Goal: Information Seeking & Learning: Check status

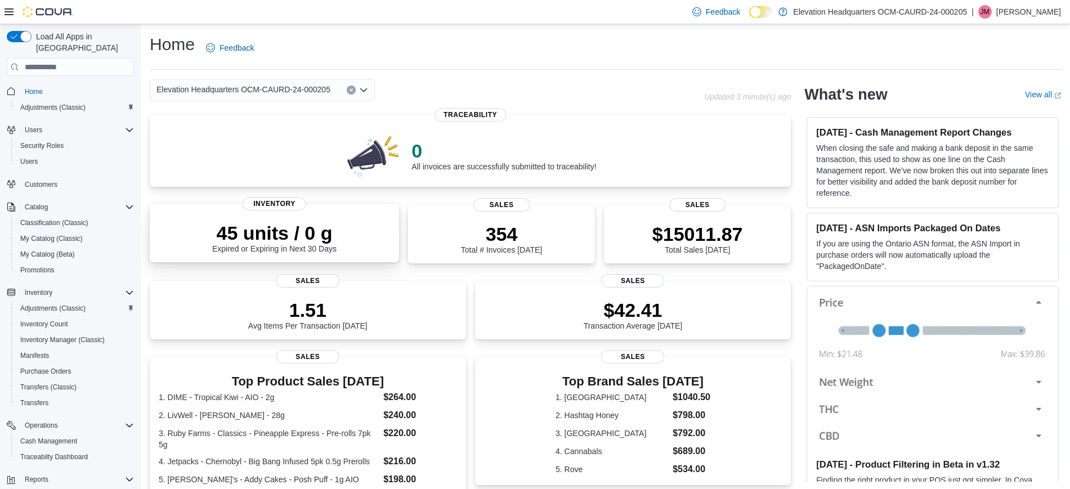
click at [284, 235] on p "45 units / 0 g" at bounding box center [274, 233] width 124 height 23
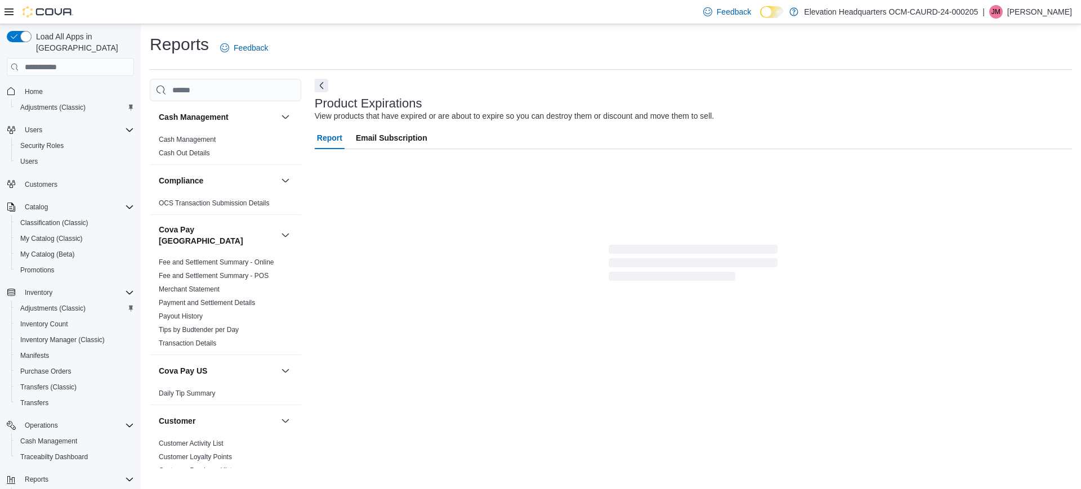
click at [48, 84] on span "Home" at bounding box center [77, 91] width 114 height 14
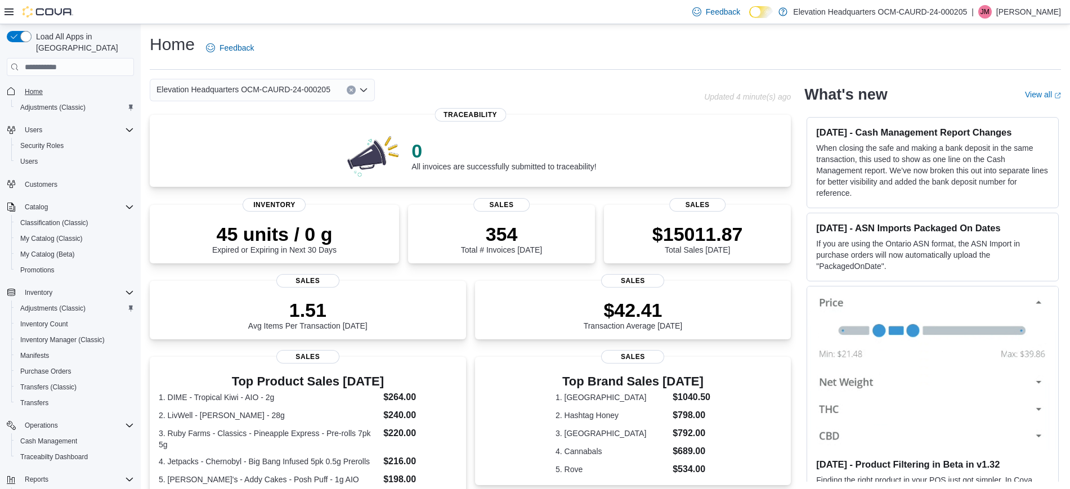
drag, startPoint x: 42, startPoint y: 73, endPoint x: 37, endPoint y: 80, distance: 9.2
click at [42, 84] on span "Home" at bounding box center [77, 91] width 114 height 14
click at [35, 87] on span "Home" at bounding box center [34, 91] width 18 height 9
click at [697, 244] on div "$15022.87 Total Sales [DATE]" at bounding box center [697, 238] width 91 height 32
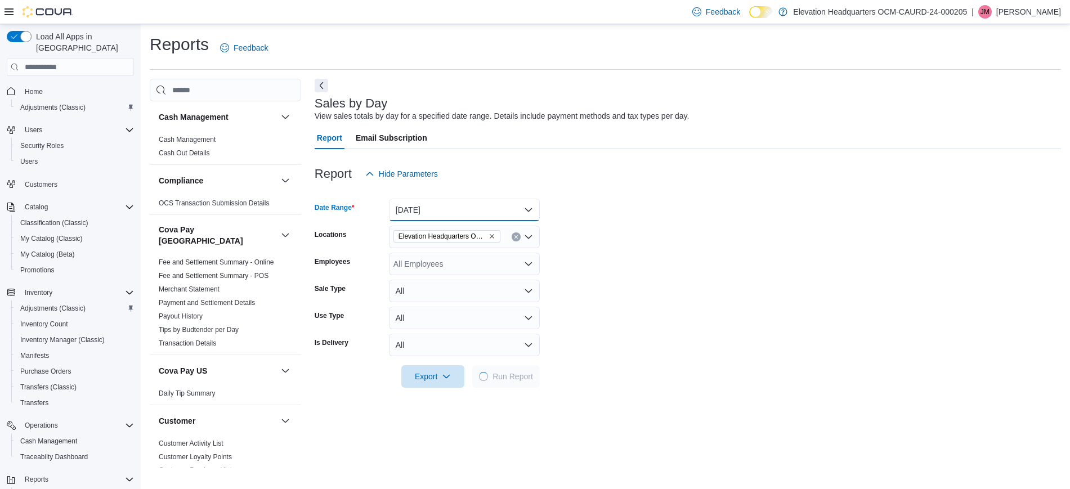
click at [425, 200] on button "Today" at bounding box center [464, 210] width 151 height 23
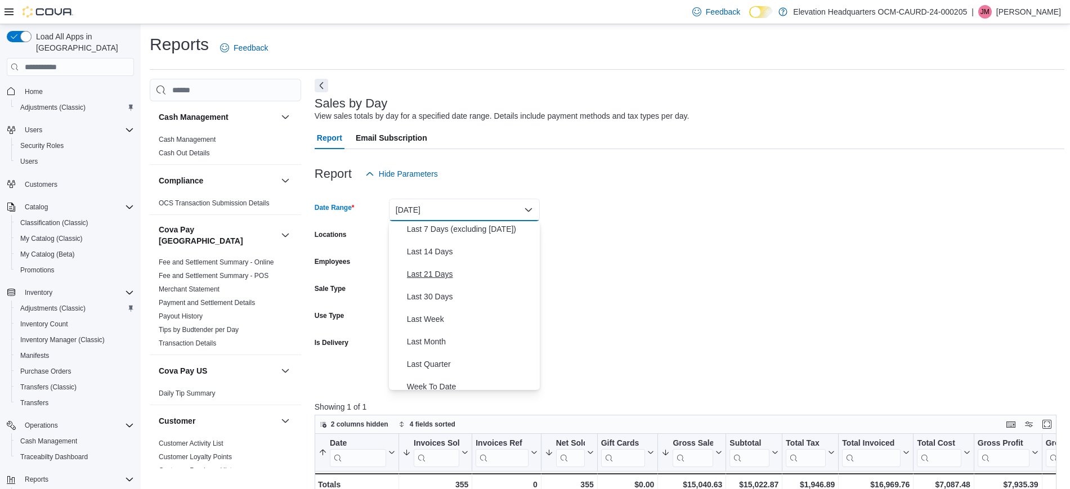
scroll to position [141, 0]
click at [453, 253] on span "Last 30 Days" at bounding box center [471, 250] width 128 height 14
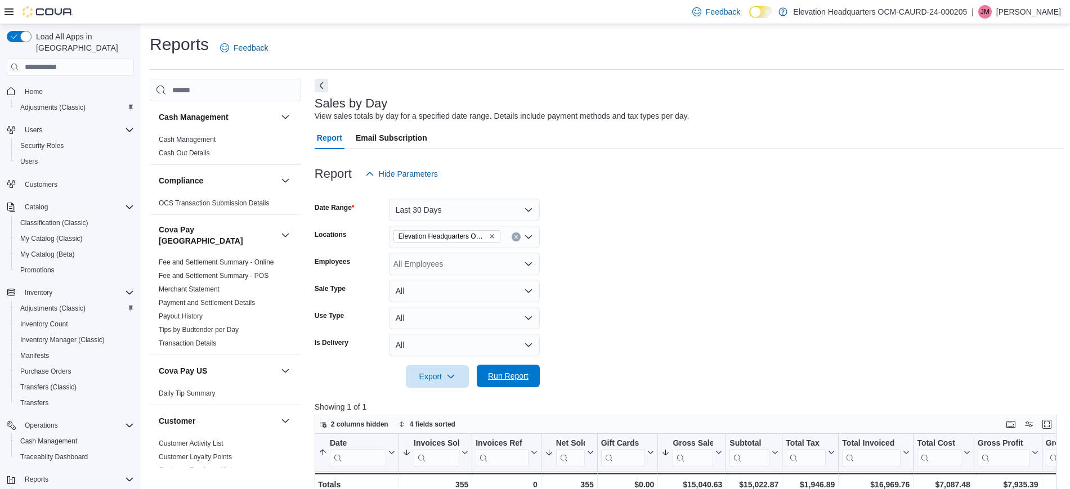
click at [525, 371] on span "Run Report" at bounding box center [508, 375] width 41 height 11
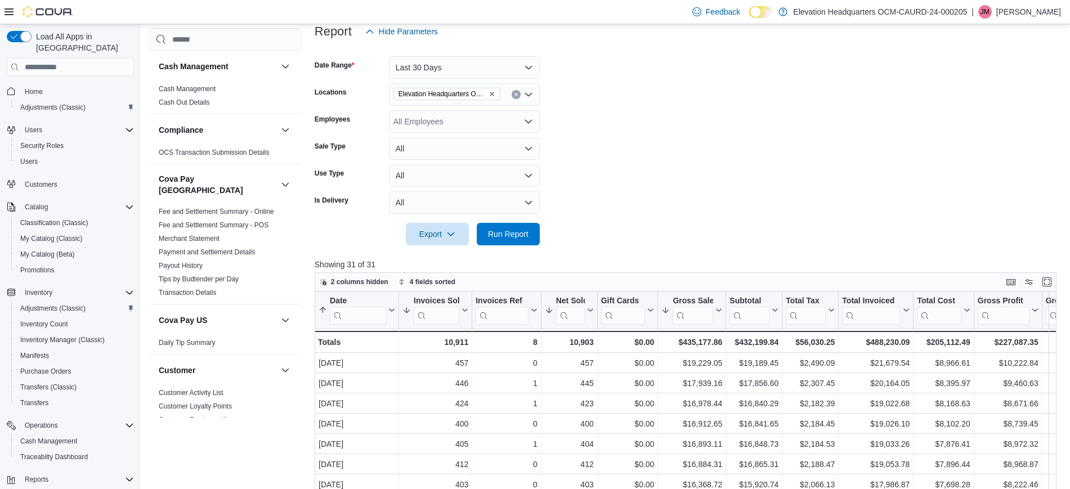
scroll to position [141, 0]
click at [467, 314] on icon at bounding box center [463, 312] width 9 height 7
click at [460, 365] on span "Sort High-Low" at bounding box center [443, 368] width 43 height 9
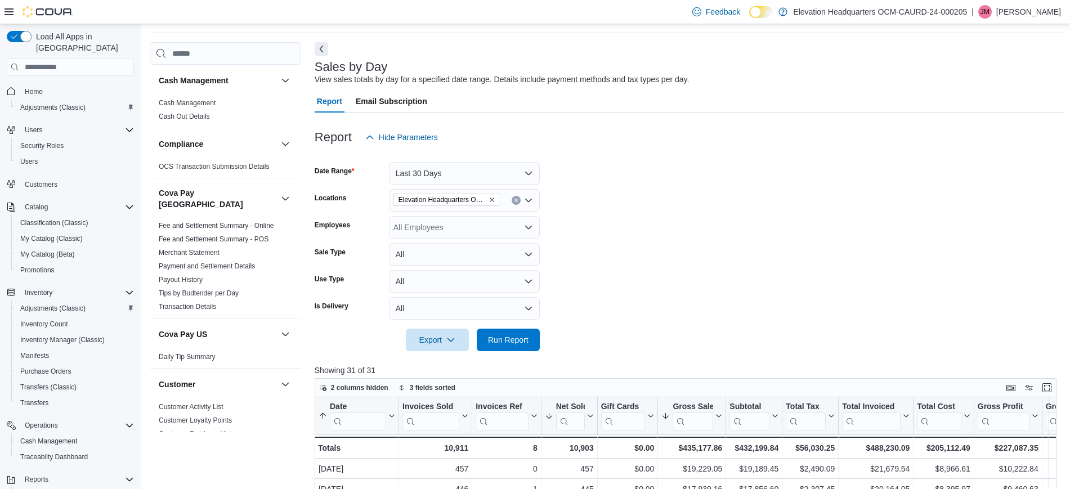
scroll to position [0, 0]
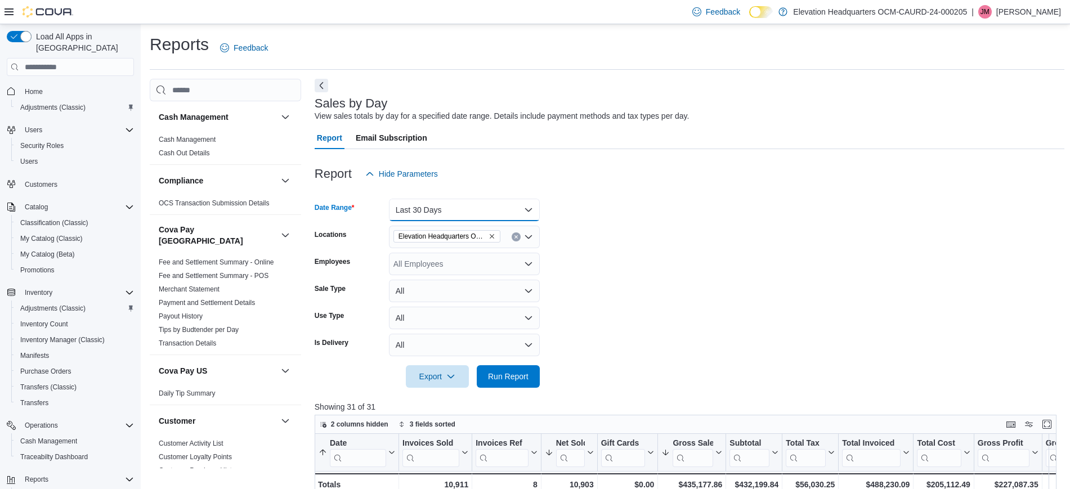
click at [417, 205] on button "Last 30 Days" at bounding box center [464, 210] width 151 height 23
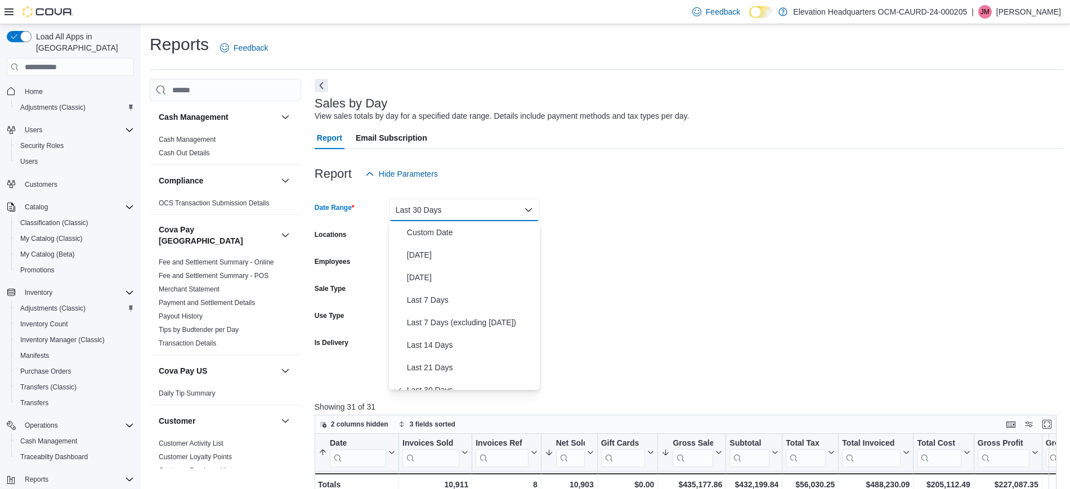
click at [676, 196] on div at bounding box center [690, 192] width 750 height 14
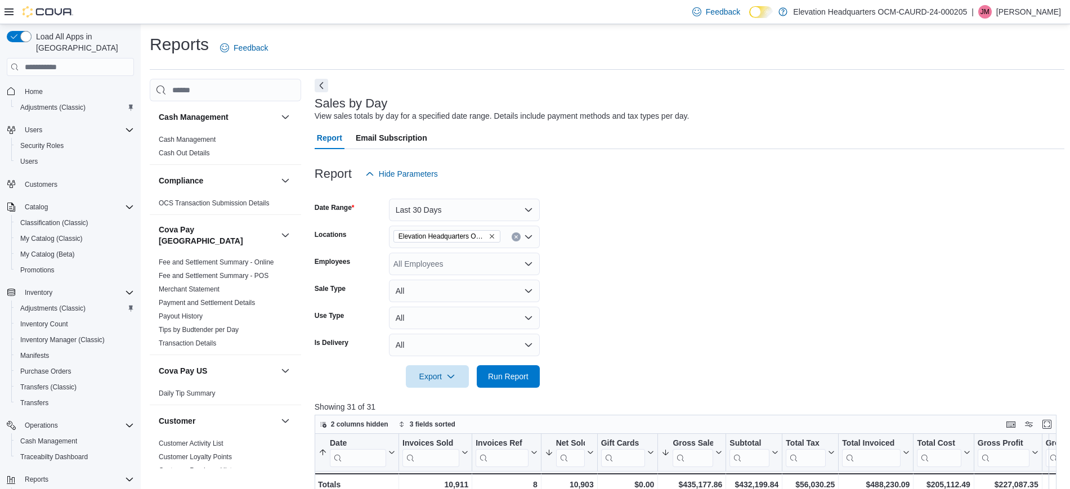
click at [495, 267] on div "All Employees" at bounding box center [464, 264] width 151 height 23
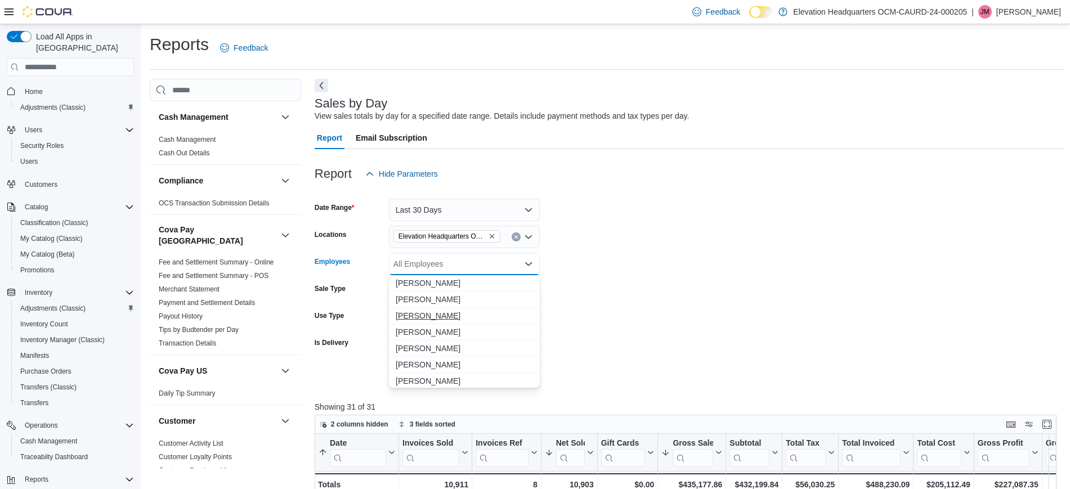
click at [501, 309] on button "Amina Thomas" at bounding box center [464, 316] width 151 height 16
click at [599, 307] on form "Date Range Last 30 Days Locations Elevation Headquarters OCM-CAURD-24-000205 Em…" at bounding box center [690, 286] width 750 height 203
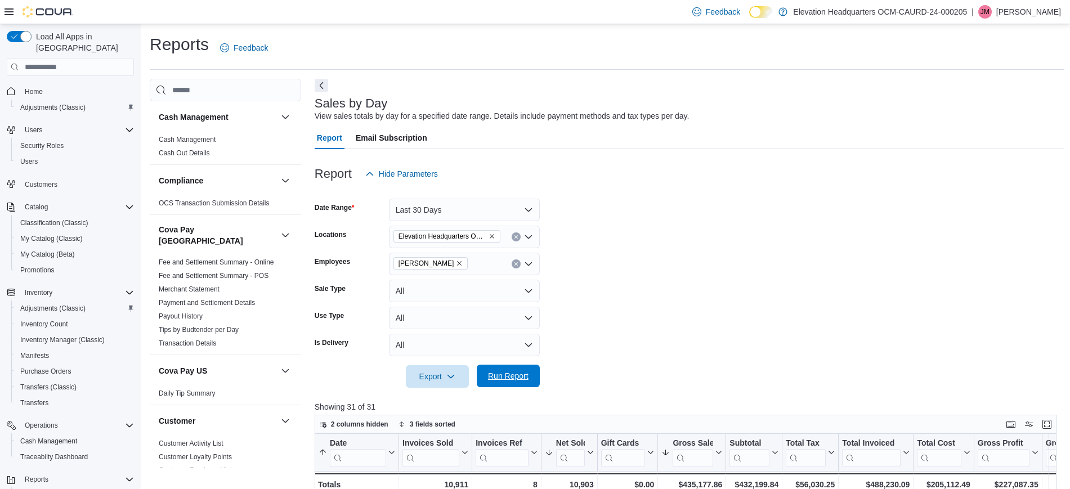
click at [502, 376] on span "Run Report" at bounding box center [508, 375] width 41 height 11
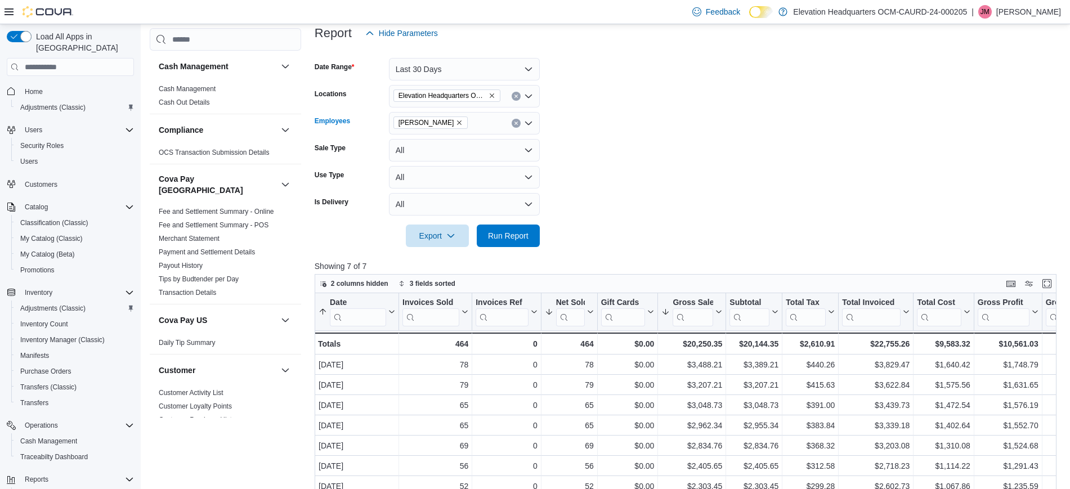
click at [514, 126] on button "Clear input" at bounding box center [516, 123] width 9 height 9
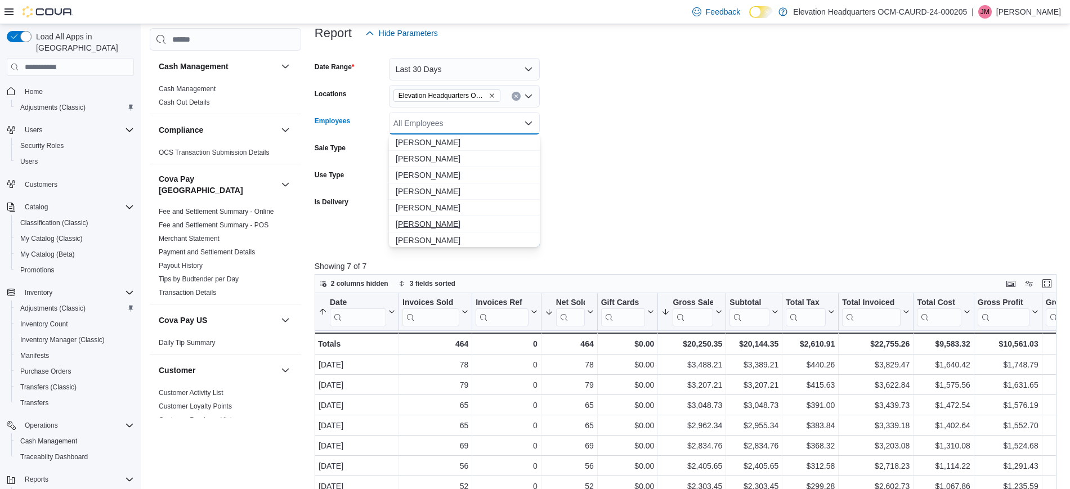
click at [472, 220] on span "Ashley Melendez" at bounding box center [464, 223] width 137 height 11
click at [634, 187] on form "Date Range Last 30 Days Locations Elevation Headquarters OCM-CAURD-24-000205 Em…" at bounding box center [690, 145] width 750 height 203
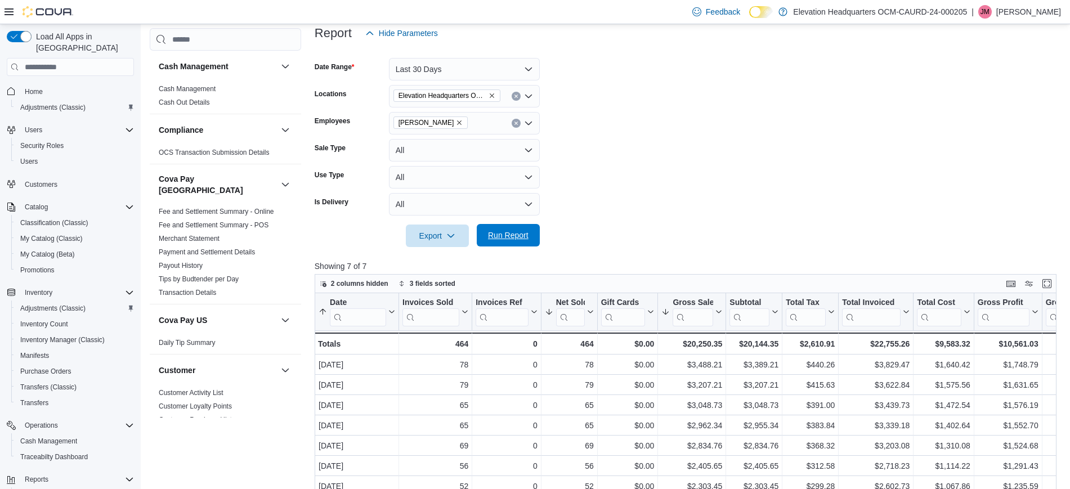
click at [530, 234] on button "Run Report" at bounding box center [508, 235] width 63 height 23
click at [516, 124] on icon "Clear input" at bounding box center [516, 123] width 5 height 5
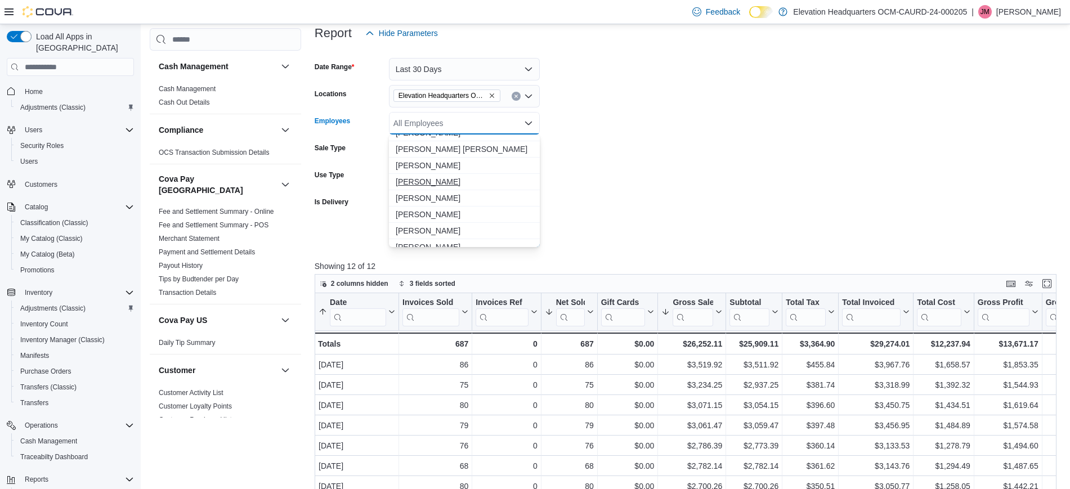
scroll to position [352, 0]
click at [461, 184] on span "[PERSON_NAME]" at bounding box center [464, 182] width 137 height 11
click at [675, 198] on form "Date Range Last 30 Days Locations Elevation Headquarters OCM-CAURD-24-000205 Em…" at bounding box center [690, 145] width 750 height 203
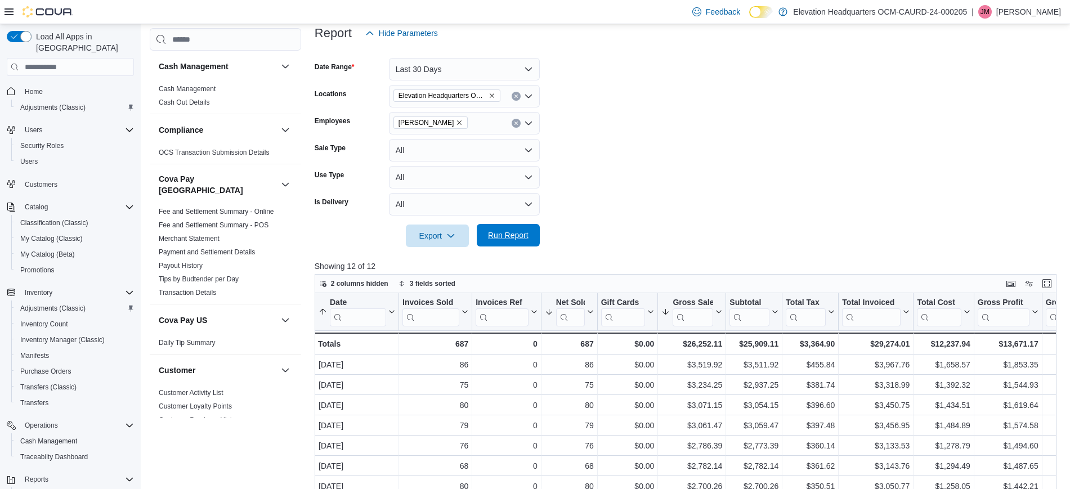
click at [524, 236] on span "Run Report" at bounding box center [508, 235] width 41 height 11
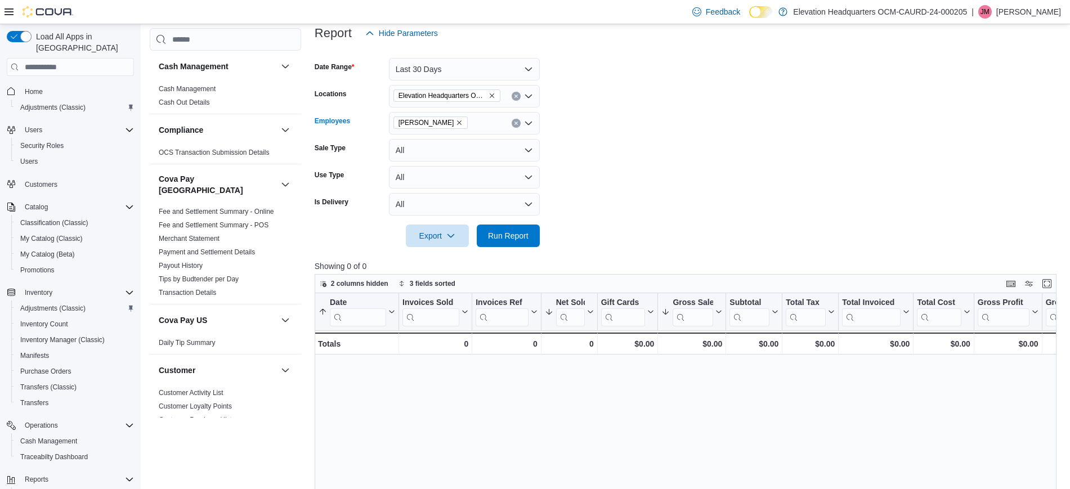
click at [516, 124] on icon "Clear input" at bounding box center [516, 123] width 5 height 5
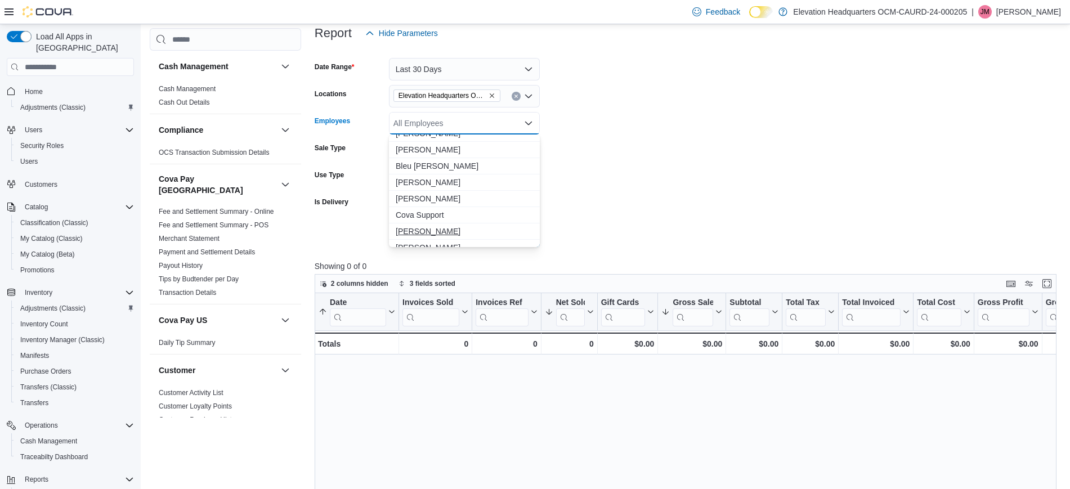
scroll to position [70, 0]
click at [491, 185] on span "Bleu Valdez" at bounding box center [464, 186] width 137 height 11
click at [516, 124] on icon "Clear input" at bounding box center [516, 123] width 5 height 5
click at [474, 238] on span "Vincent Raysor" at bounding box center [464, 238] width 137 height 11
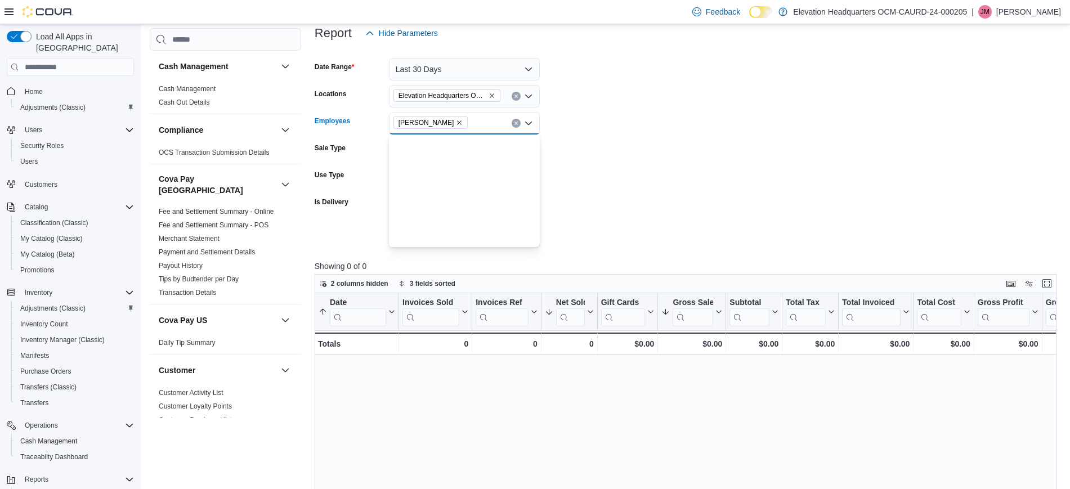
scroll to position [0, 0]
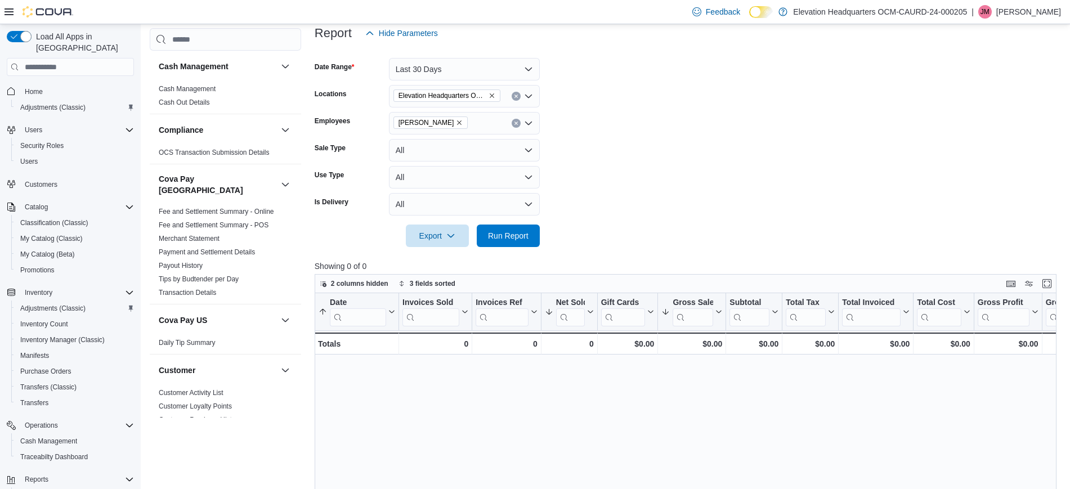
click at [615, 181] on form "Date Range Last 30 Days Locations Elevation Headquarters OCM-CAURD-24-000205 Em…" at bounding box center [690, 145] width 750 height 203
click at [502, 238] on span "Run Report" at bounding box center [508, 235] width 41 height 11
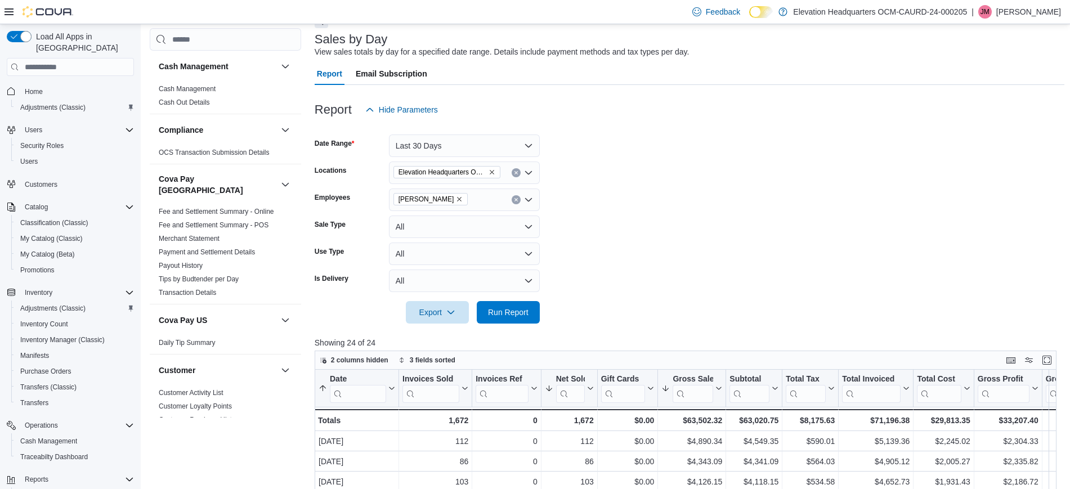
scroll to position [45, 0]
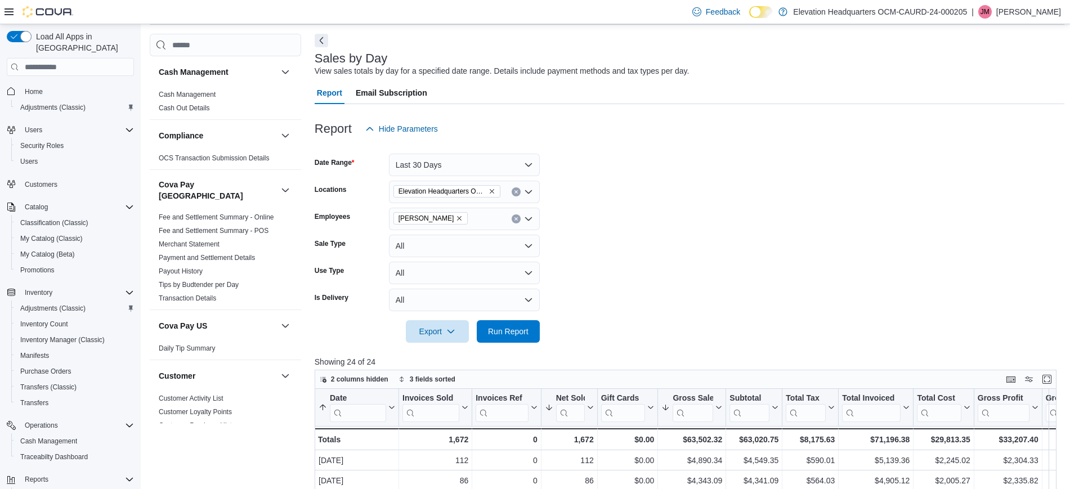
click at [516, 218] on icon "Clear input" at bounding box center [516, 219] width 3 height 3
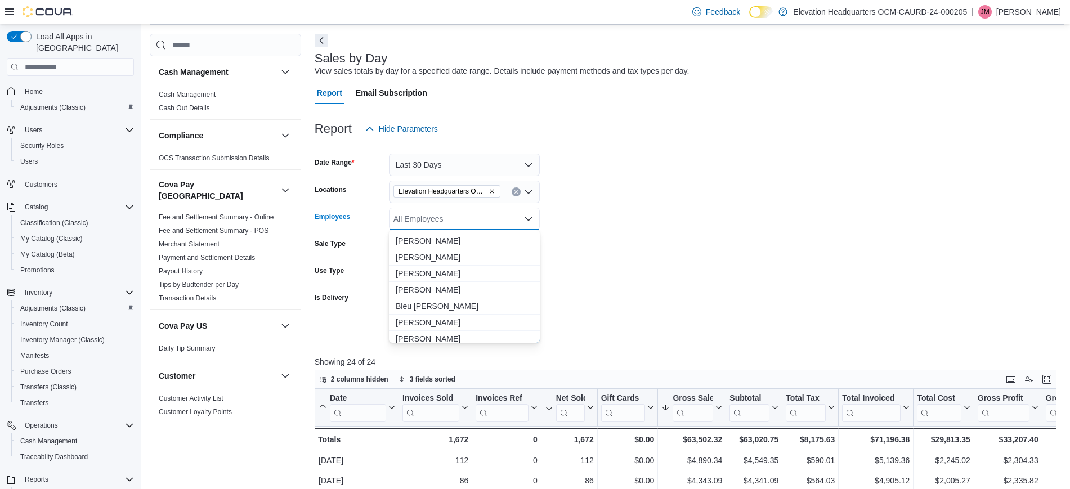
scroll to position [70, 0]
click at [616, 216] on form "Date Range Last 30 Days Locations Elevation Headquarters OCM-CAURD-24-000205 Em…" at bounding box center [690, 241] width 750 height 203
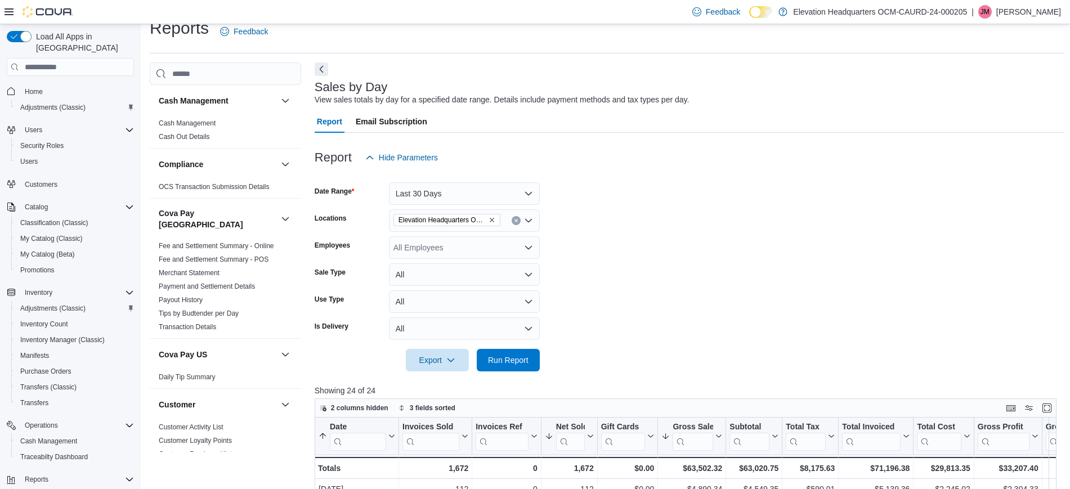
scroll to position [0, 0]
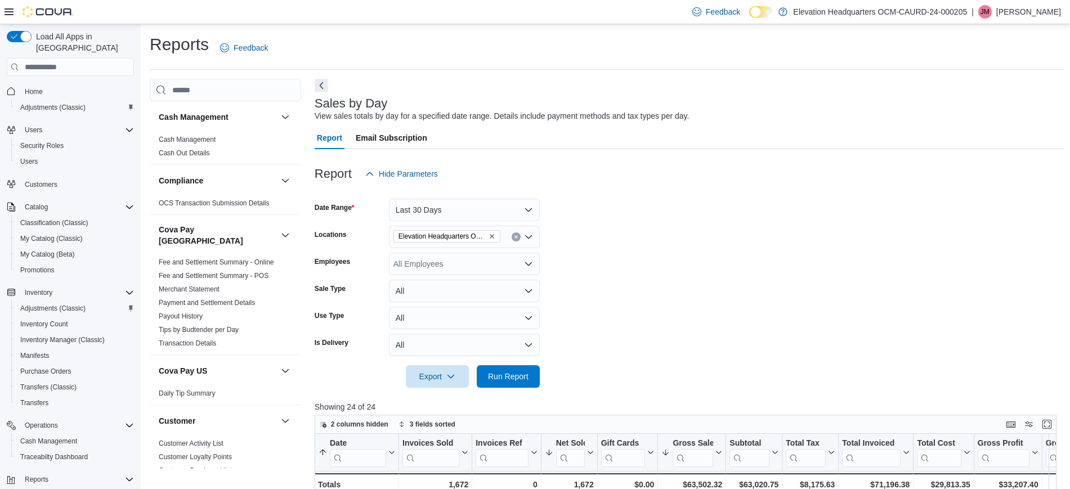
click at [514, 240] on button "Clear input" at bounding box center [516, 237] width 9 height 9
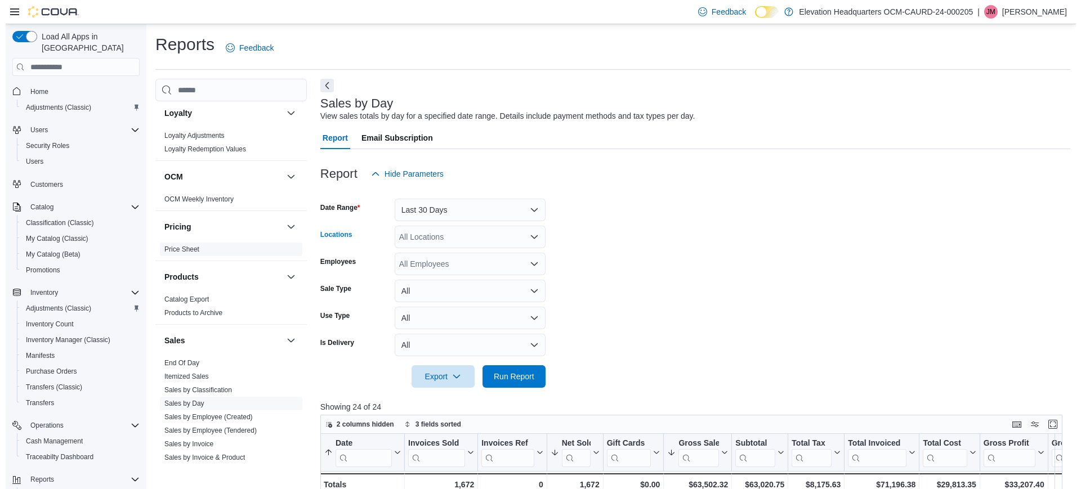
scroll to position [844, 0]
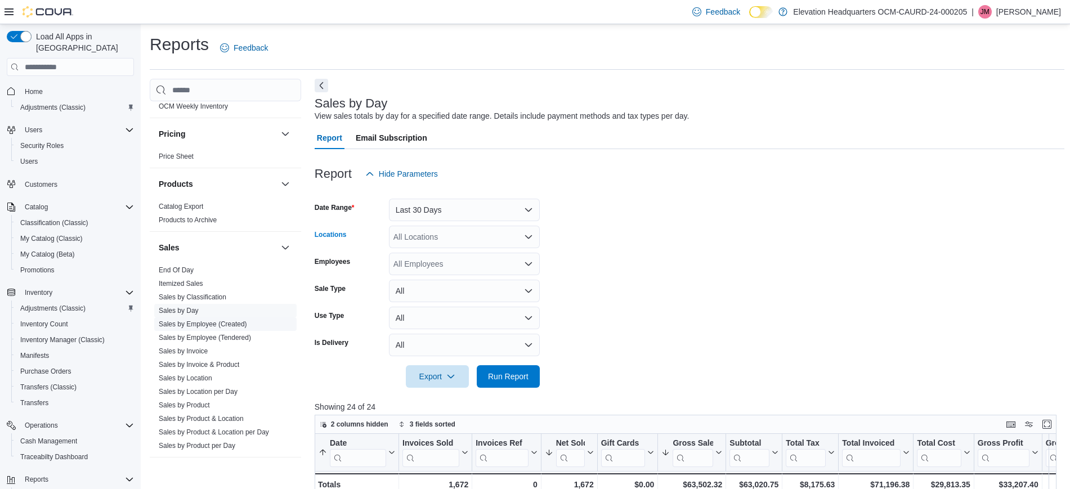
click at [211, 320] on link "Sales by Employee (Created)" at bounding box center [203, 324] width 88 height 8
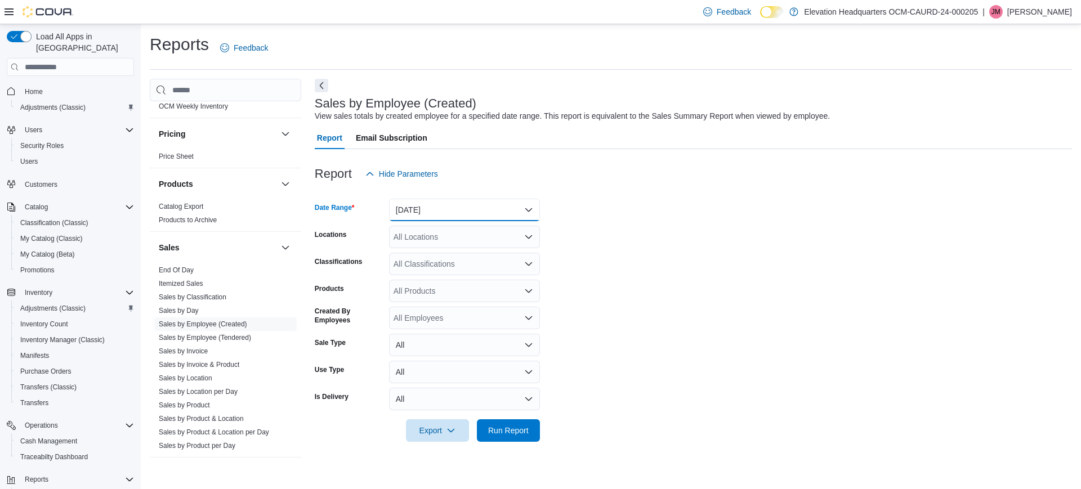
click at [458, 208] on button "Yesterday" at bounding box center [464, 210] width 151 height 23
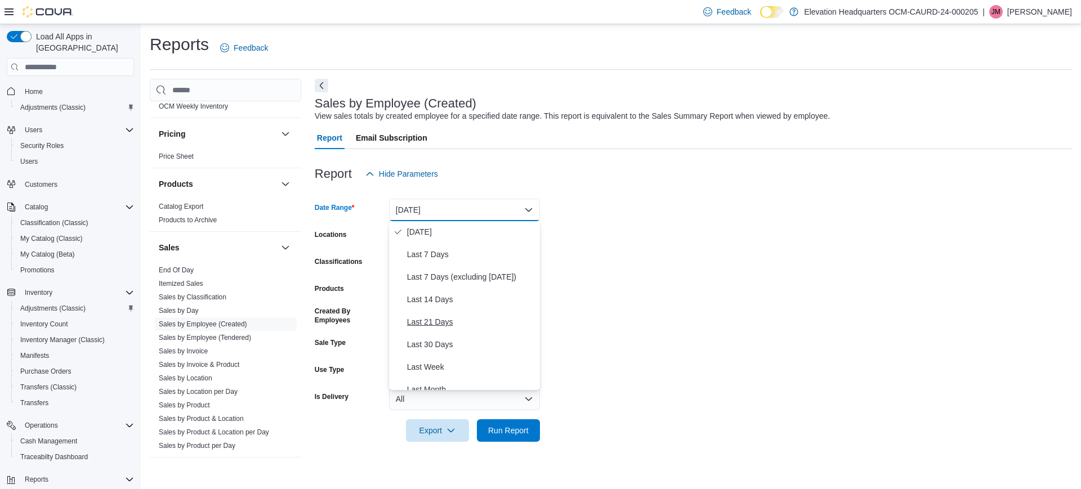
scroll to position [70, 0]
click at [448, 317] on span "Last 30 Days" at bounding box center [471, 320] width 128 height 14
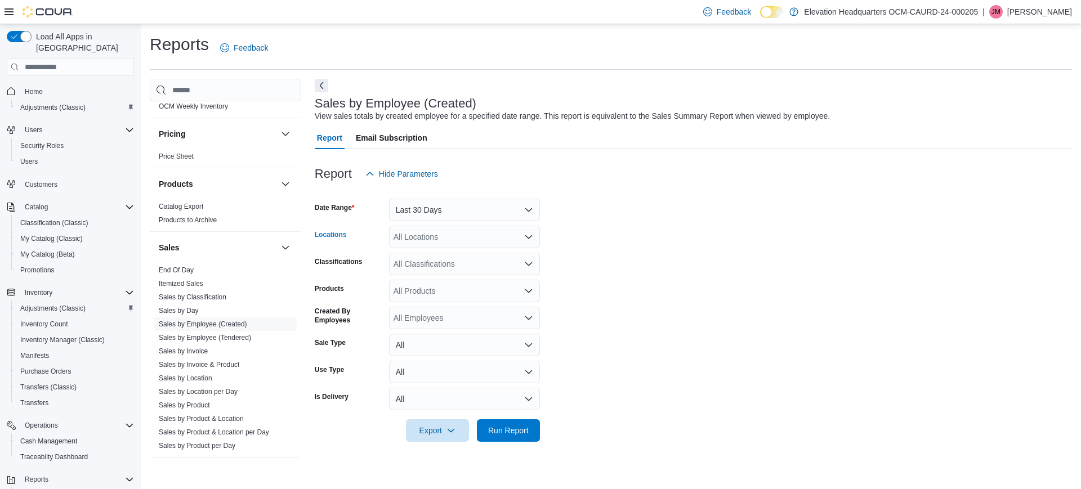
click at [481, 247] on div "All Locations" at bounding box center [464, 237] width 151 height 23
click at [491, 268] on div "701 8th Ave" at bounding box center [464, 272] width 137 height 11
drag, startPoint x: 703, startPoint y: 272, endPoint x: 658, endPoint y: 278, distance: 44.8
click at [701, 272] on form "Date Range Last 30 Days Locations 701 8th Ave Combo box. Selected. 701 8th Ave.…" at bounding box center [693, 313] width 757 height 257
click at [512, 269] on div "All Classifications" at bounding box center [464, 264] width 151 height 23
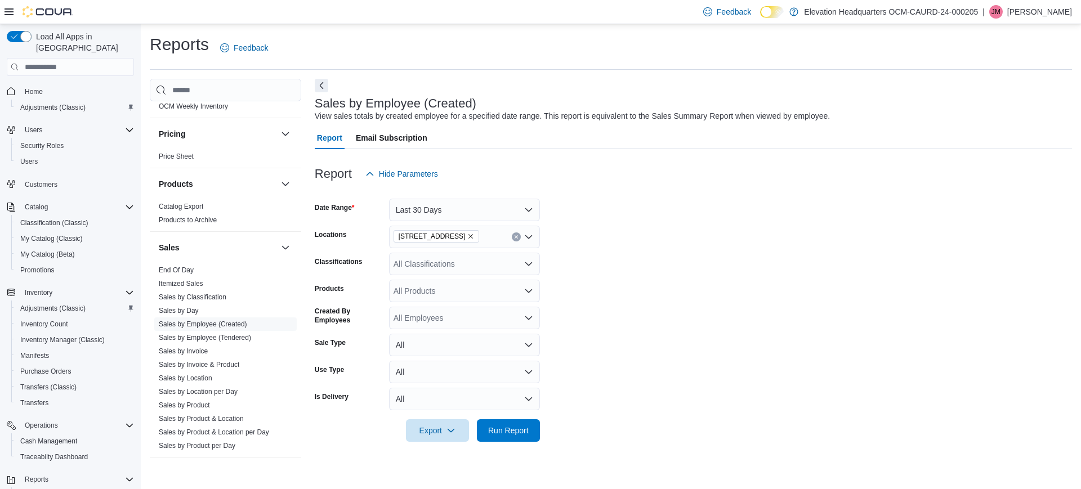
click at [602, 251] on form "Date Range Last 30 Days Locations 701 8th Ave Classifications All Classificatio…" at bounding box center [693, 313] width 757 height 257
click at [499, 323] on div "All Employees" at bounding box center [464, 318] width 151 height 23
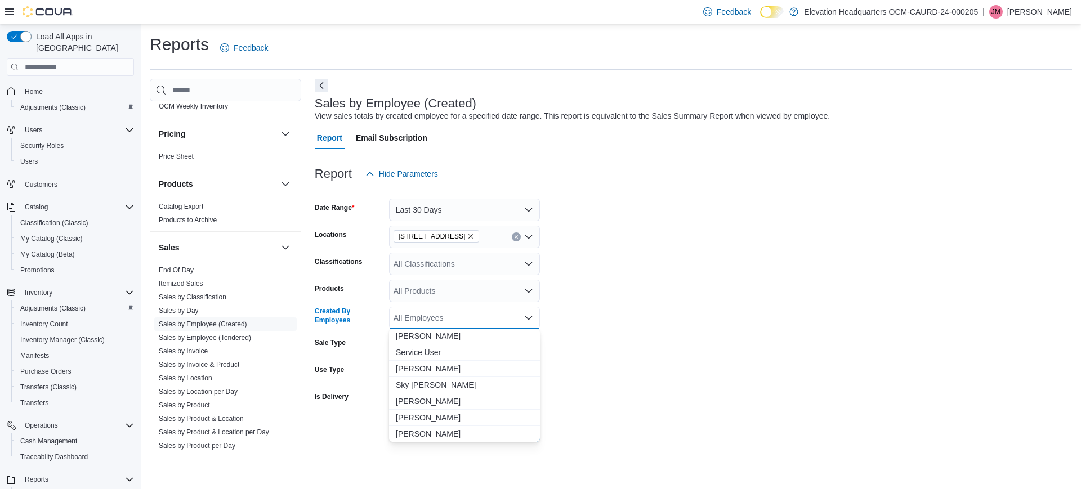
scroll to position [655, 0]
click at [478, 437] on span "Vincent Raysor" at bounding box center [464, 433] width 137 height 11
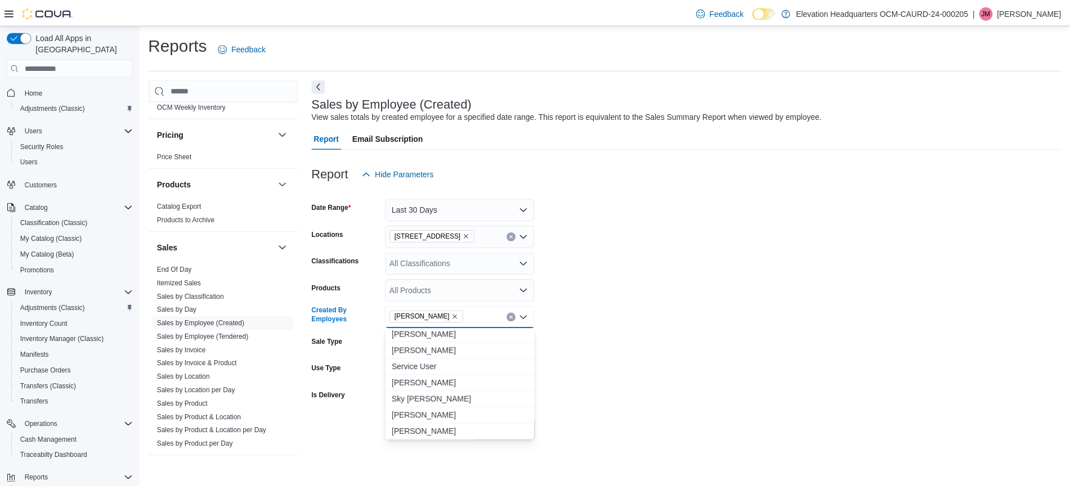
scroll to position [638, 0]
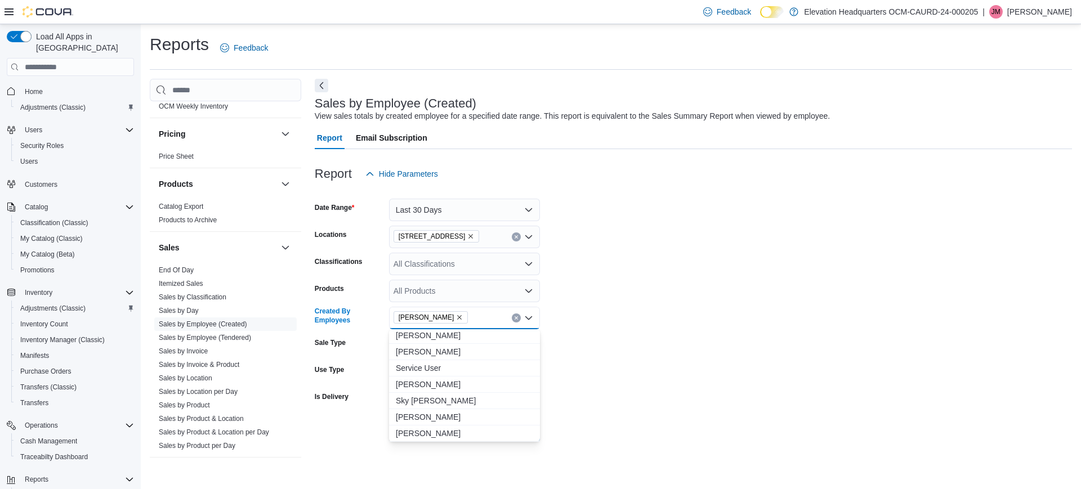
click at [628, 418] on div at bounding box center [693, 414] width 757 height 9
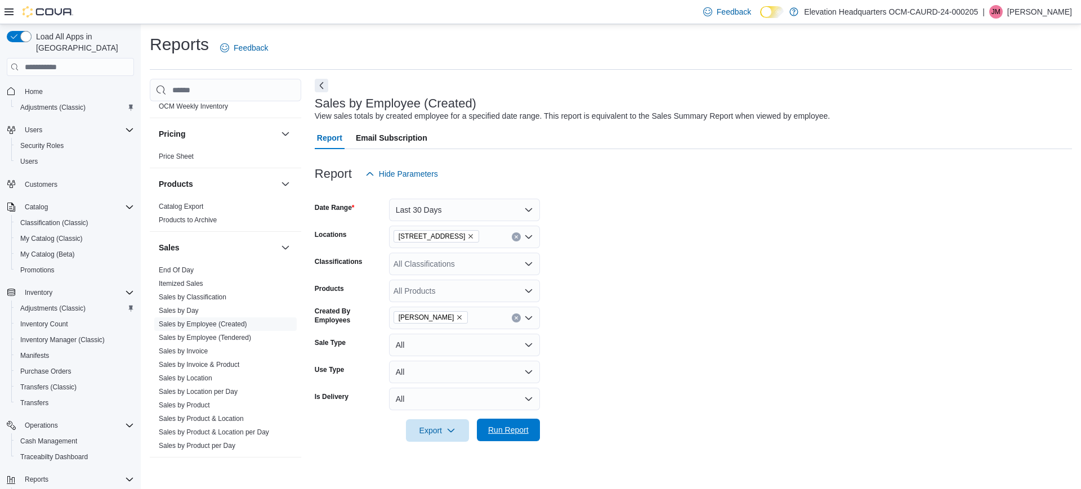
click at [497, 431] on span "Run Report" at bounding box center [508, 429] width 41 height 11
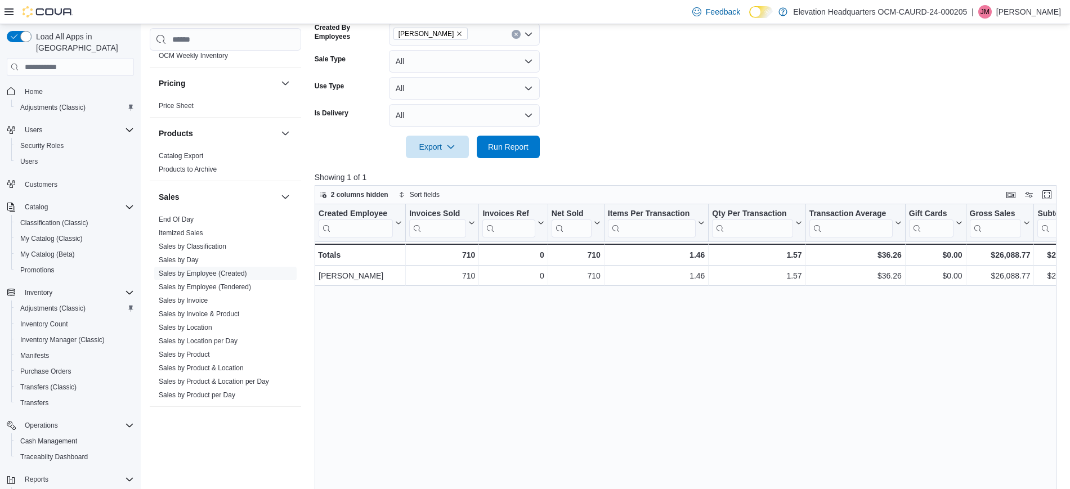
scroll to position [169, 0]
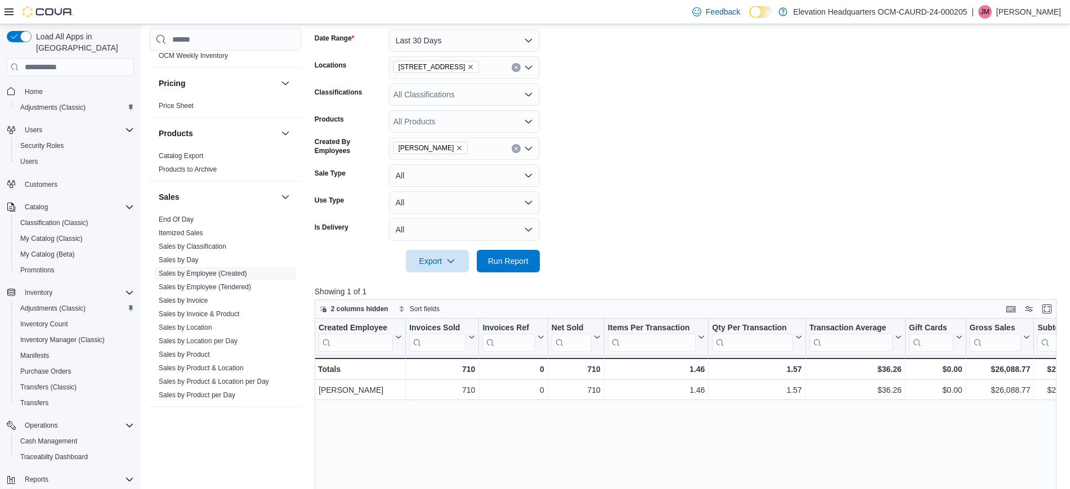
click at [518, 151] on button "Clear input" at bounding box center [516, 148] width 9 height 9
click at [598, 249] on div at bounding box center [690, 245] width 750 height 9
click at [510, 258] on span "Run Report" at bounding box center [508, 260] width 41 height 11
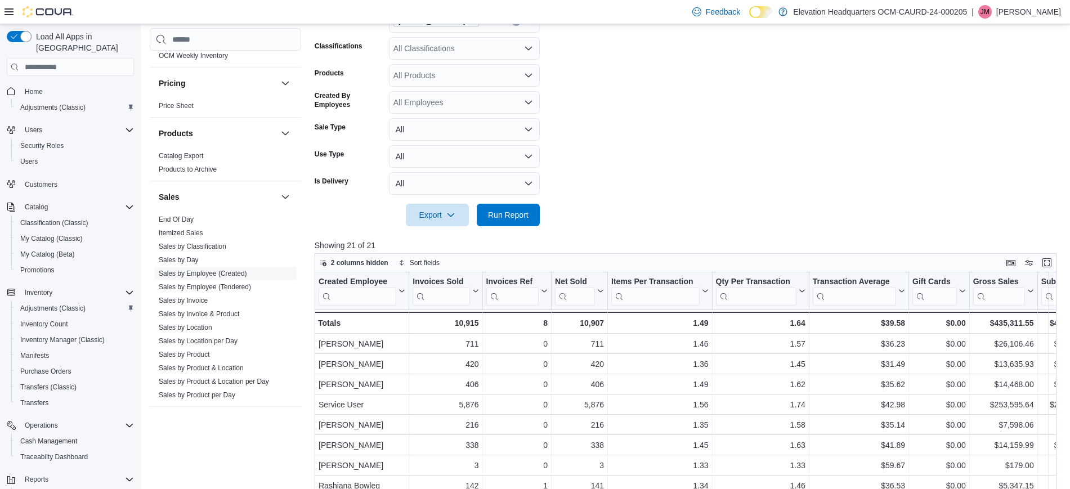
scroll to position [240, 0]
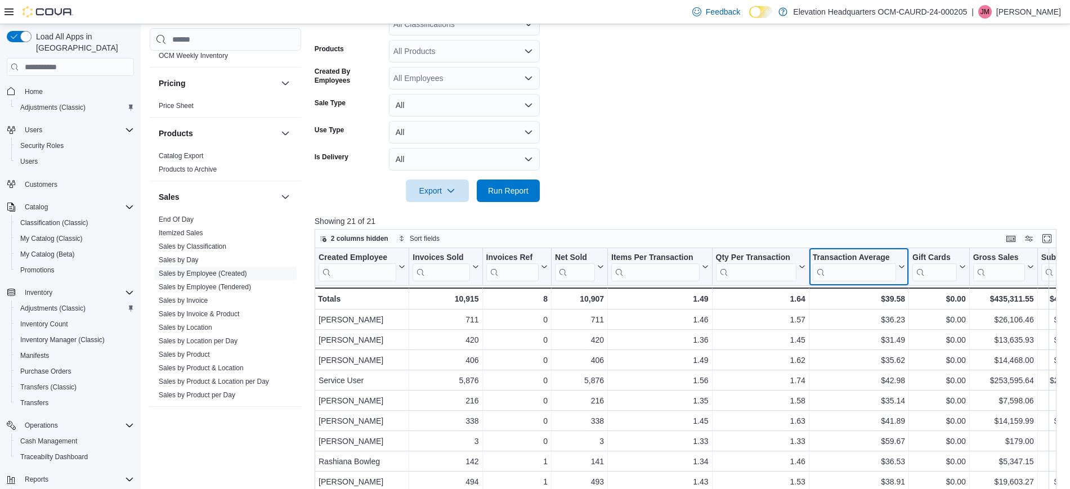
click at [902, 269] on icon at bounding box center [900, 267] width 9 height 7
click at [871, 324] on span "Sort High-Low" at bounding box center [867, 323] width 43 height 9
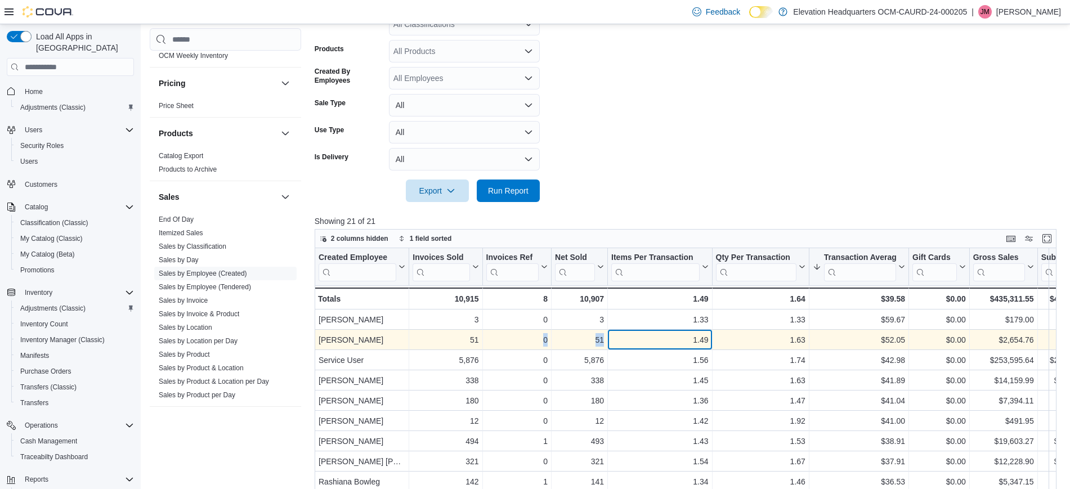
drag, startPoint x: 609, startPoint y: 346, endPoint x: 570, endPoint y: 333, distance: 41.3
click at [537, 335] on div "Jubalee Lopez - Created Employee, column 1, row 2 51 - Invoices Sold, column 2,…" at bounding box center [931, 340] width 1233 height 20
click at [849, 341] on div "$52.05" at bounding box center [859, 341] width 92 height 14
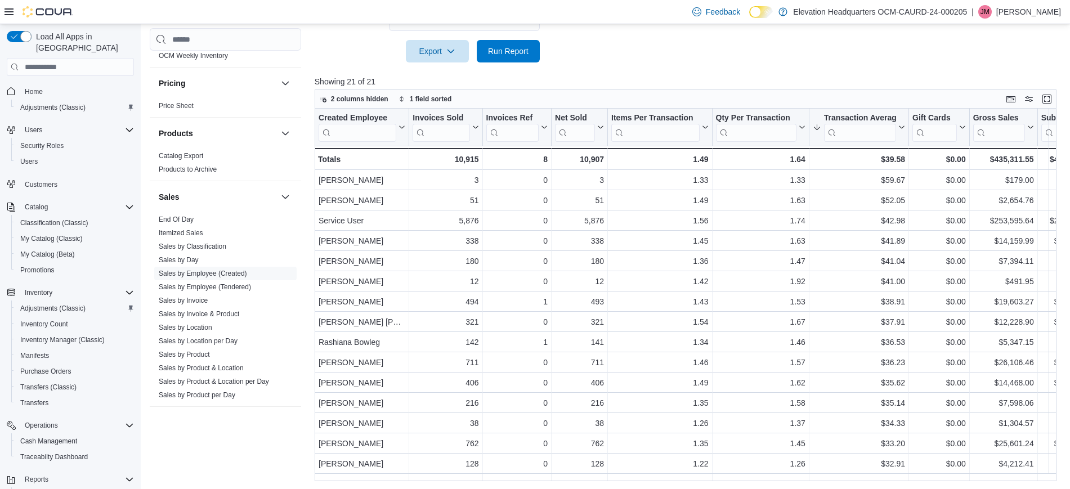
scroll to position [381, 0]
click at [242, 283] on link "Sales by Employee (Tendered)" at bounding box center [205, 287] width 92 height 8
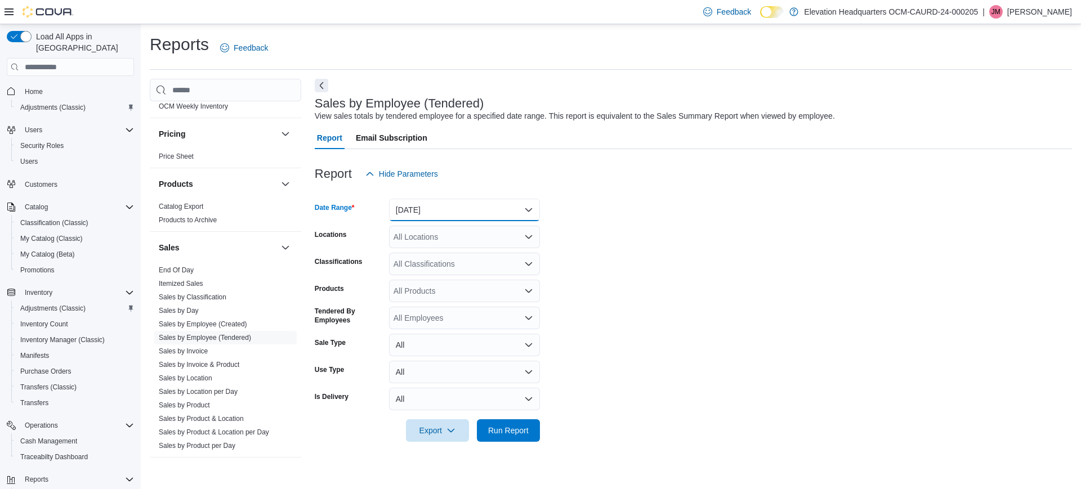
click at [493, 206] on button "Yesterday" at bounding box center [464, 210] width 151 height 23
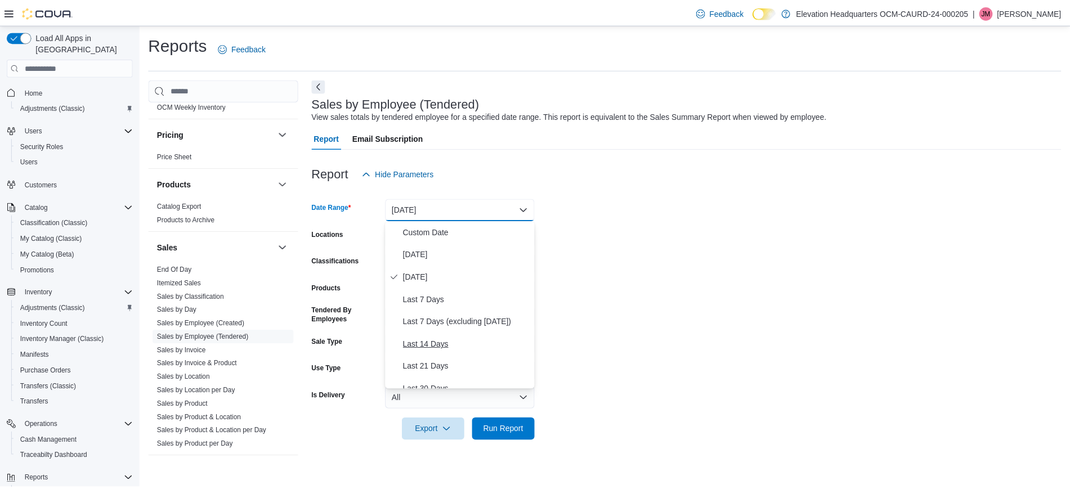
scroll to position [141, 0]
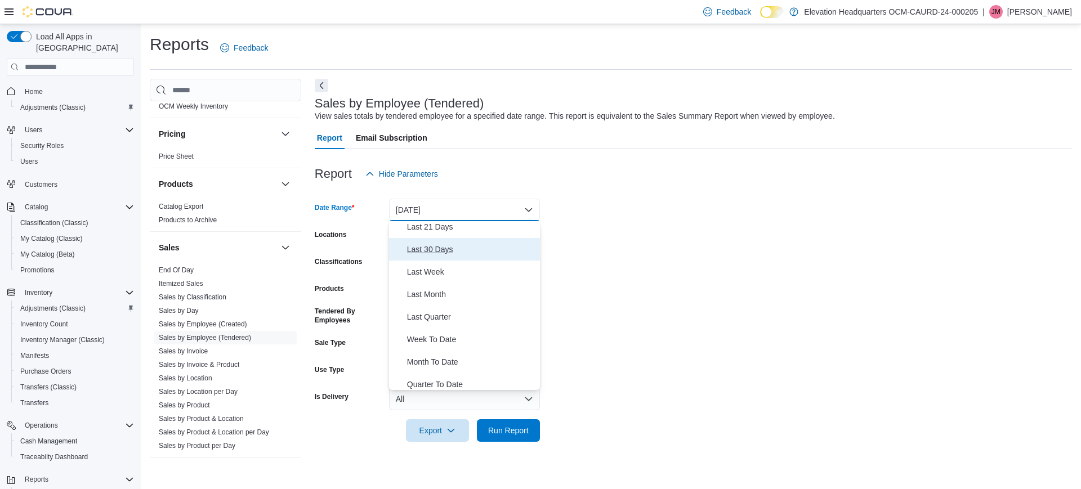
click at [471, 249] on span "Last 30 Days" at bounding box center [471, 250] width 128 height 14
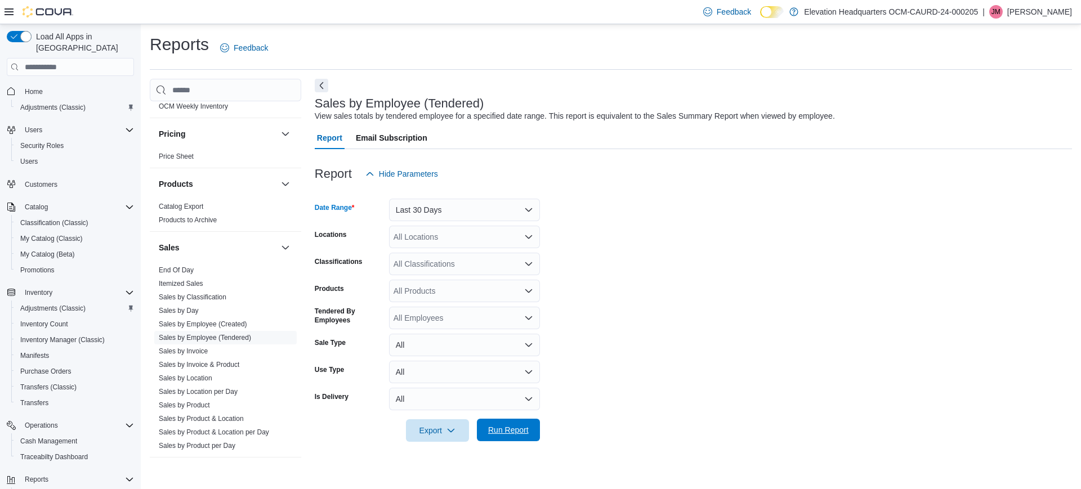
click at [519, 436] on span "Run Report" at bounding box center [509, 430] width 50 height 23
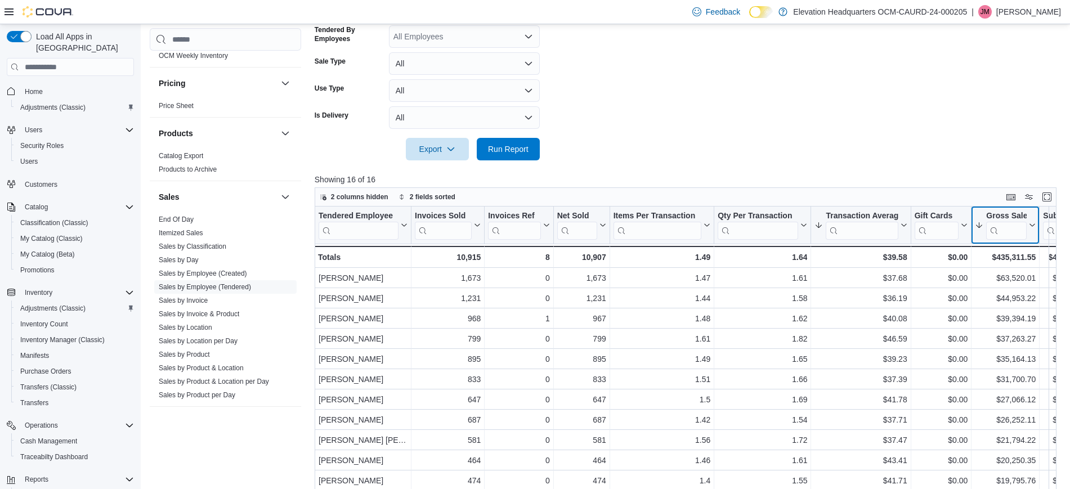
click at [1030, 226] on icon at bounding box center [1031, 225] width 9 height 7
click at [1026, 280] on span "Sort High-Low" at bounding box center [1013, 282] width 43 height 9
click at [1030, 226] on icon at bounding box center [1031, 225] width 9 height 7
click at [1026, 276] on button "Sort High-Low" at bounding box center [1006, 282] width 68 height 14
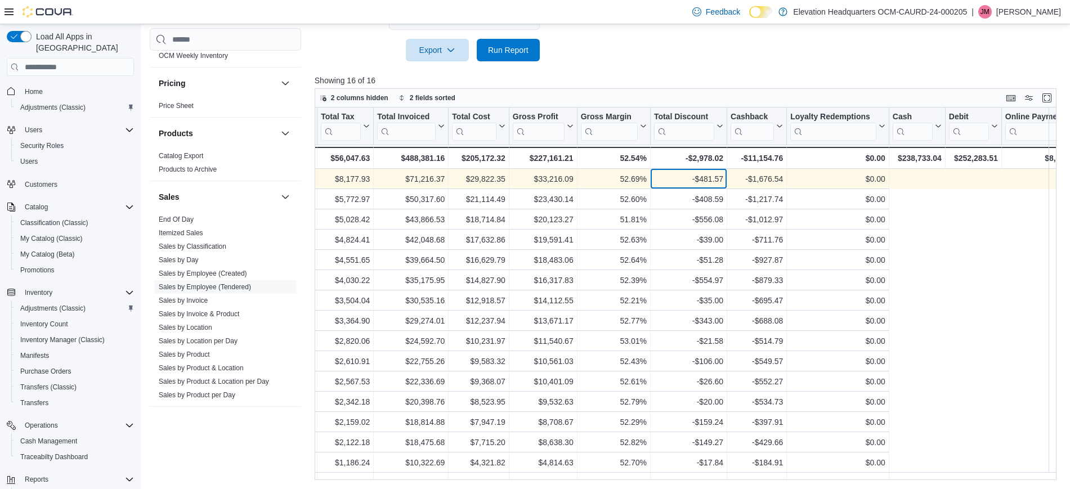
scroll to position [0, 449]
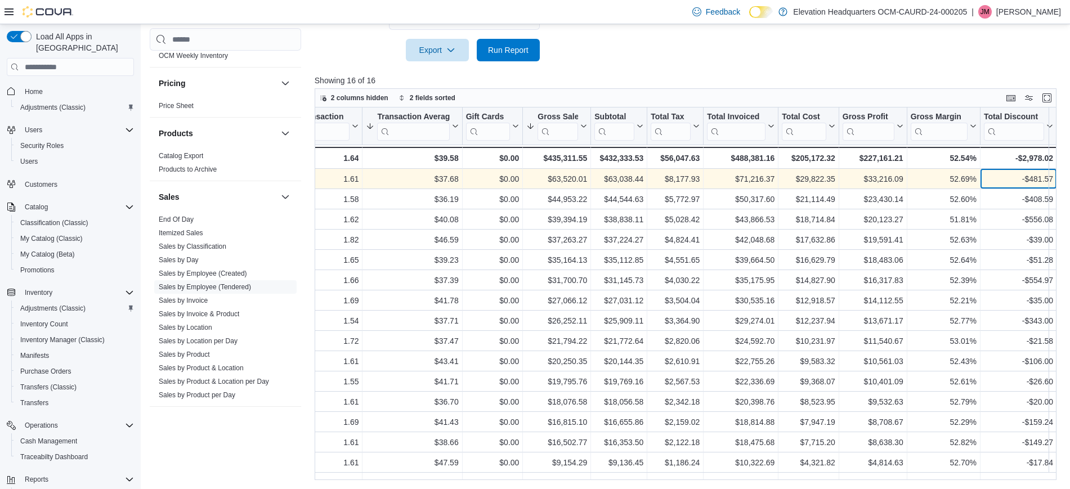
click at [712, 182] on div "$8,177.93 - Total Tax, column 11, row 1 $63,038.44 - Subtotal, column 10, row 1…" at bounding box center [777, 179] width 1823 height 20
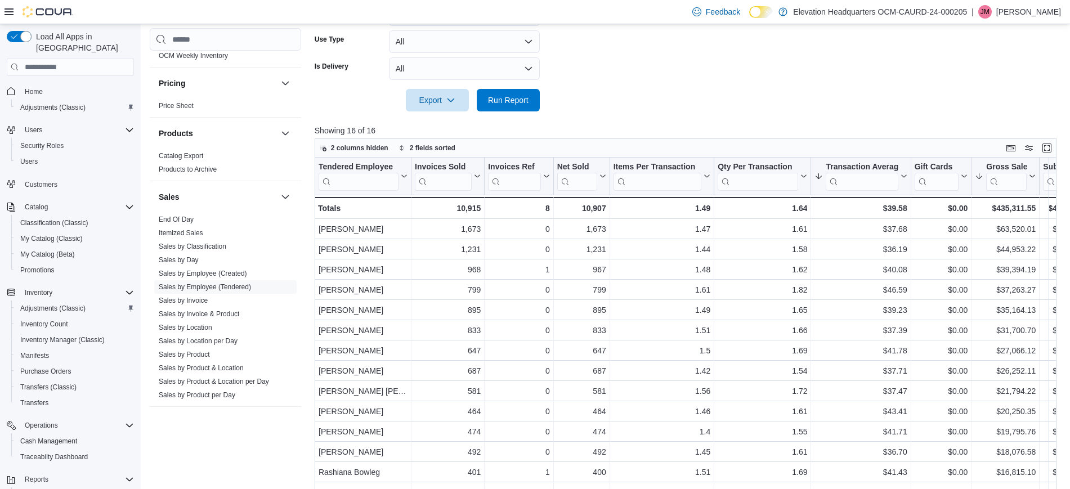
scroll to position [310, 0]
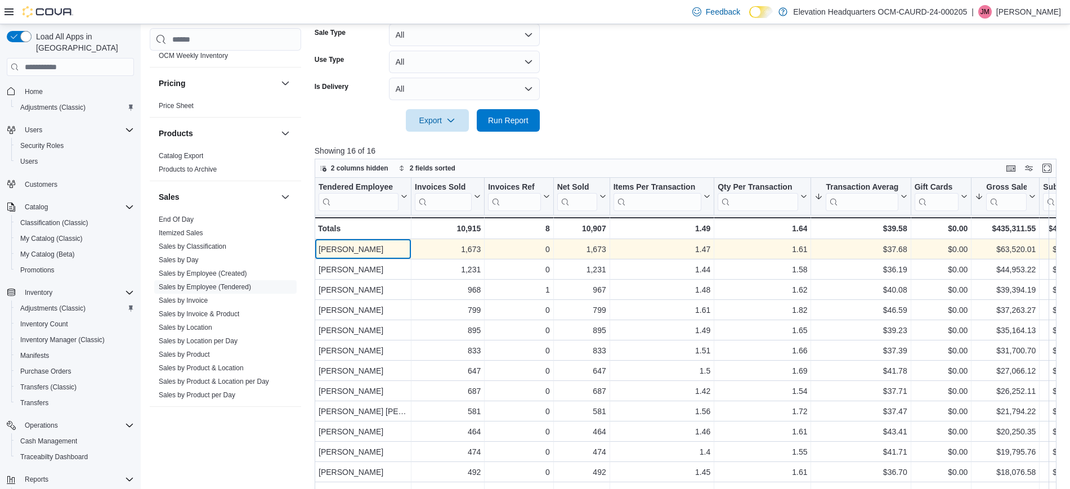
click at [363, 251] on div "Vincent Raysor" at bounding box center [363, 250] width 89 height 14
drag, startPoint x: 1008, startPoint y: 252, endPoint x: 995, endPoint y: 247, distance: 13.9
click at [1029, 246] on div "$63,520.01" at bounding box center [1005, 250] width 61 height 14
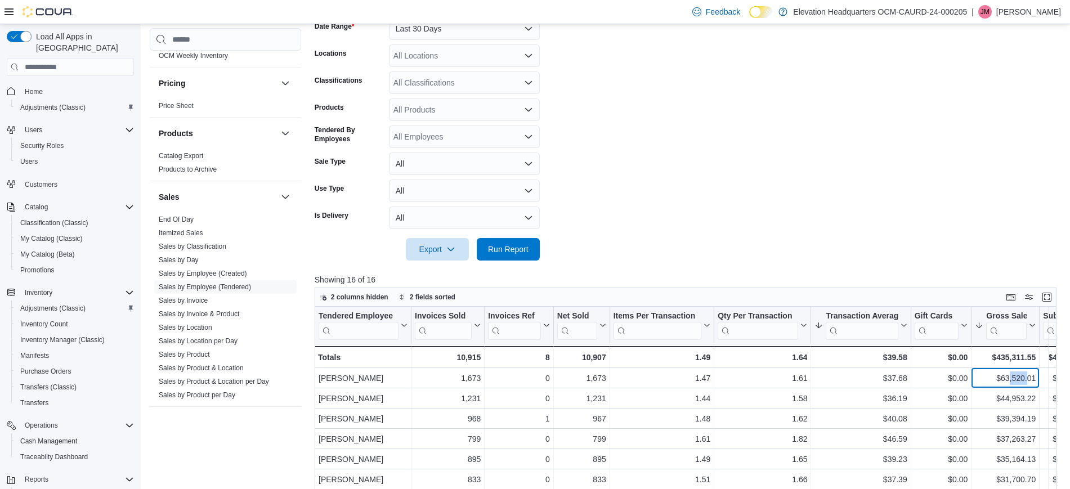
scroll to position [281, 0]
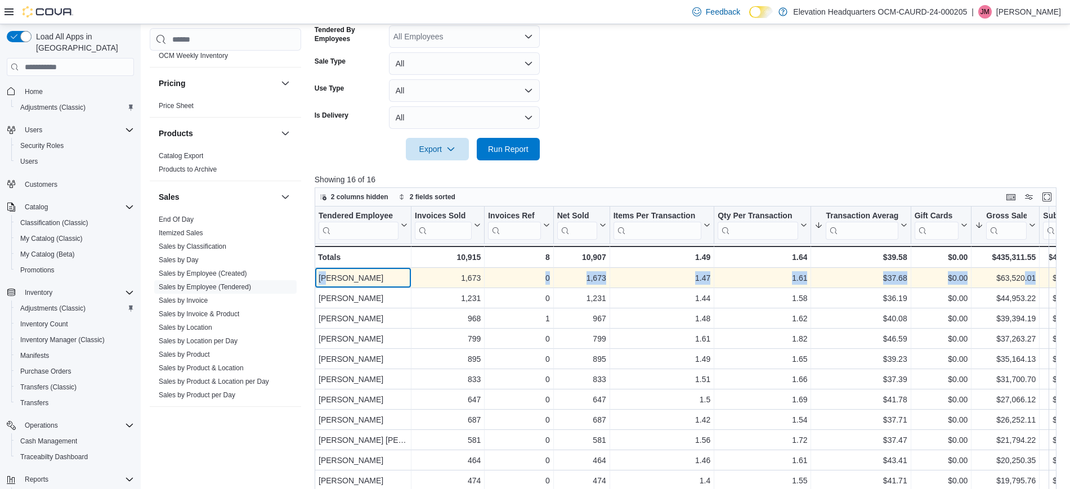
drag, startPoint x: 325, startPoint y: 276, endPoint x: 1023, endPoint y: 276, distance: 697.5
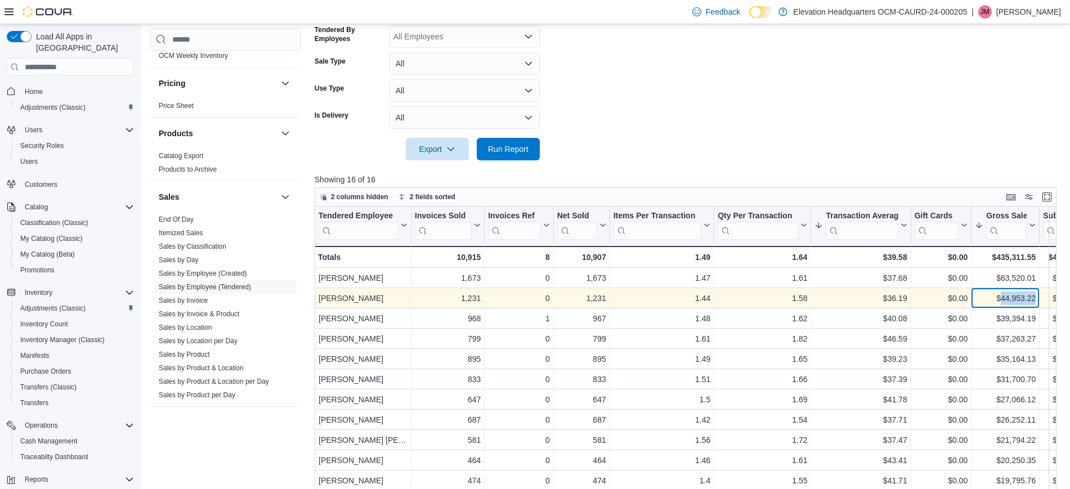
drag, startPoint x: 1000, startPoint y: 300, endPoint x: 1037, endPoint y: 295, distance: 36.9
click at [1037, 295] on div "$44,953.22 - Gross Sales, column 9, row 2" at bounding box center [1006, 299] width 68 height 20
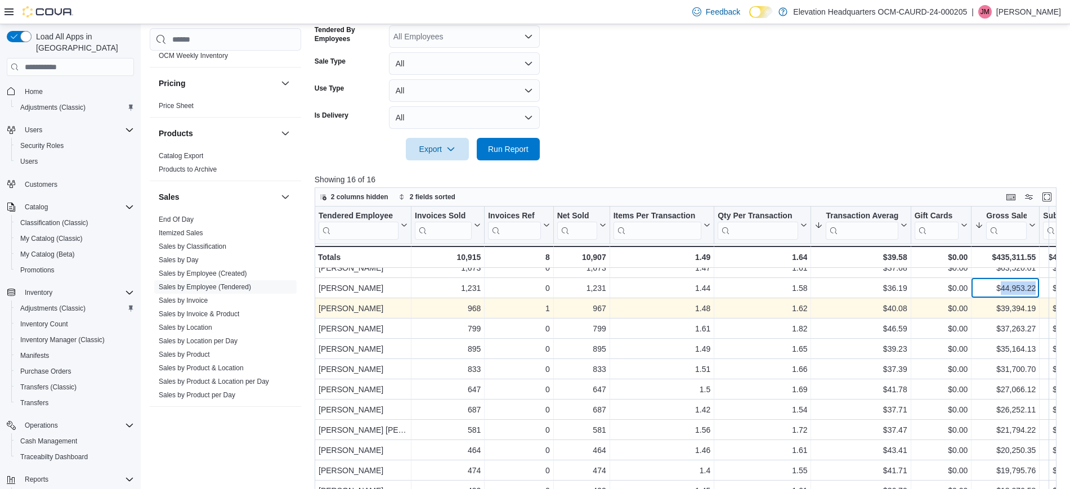
scroll to position [0, 0]
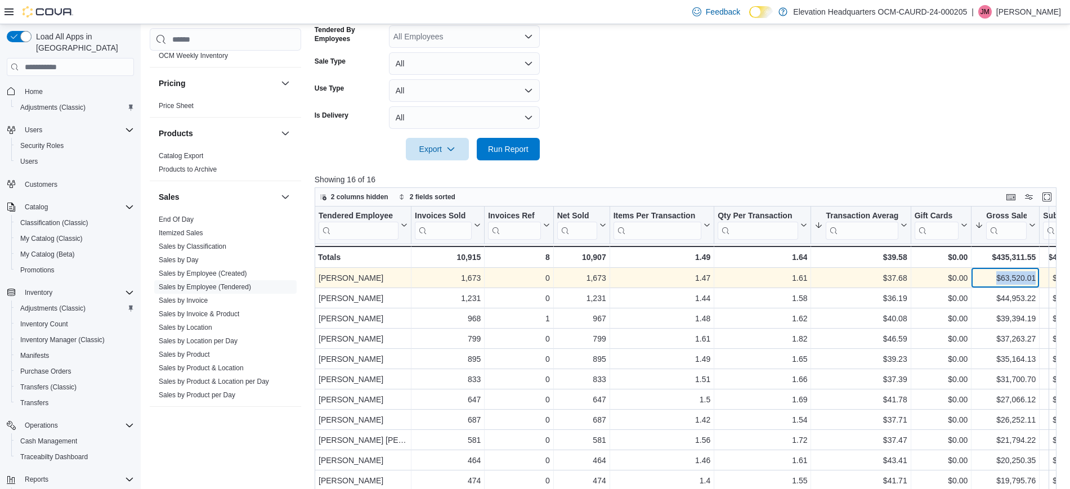
drag, startPoint x: 993, startPoint y: 273, endPoint x: 1038, endPoint y: 275, distance: 44.5
click at [1038, 275] on div "$63,520.01 - Gross Sales, column 9, row 1" at bounding box center [1006, 279] width 68 height 20
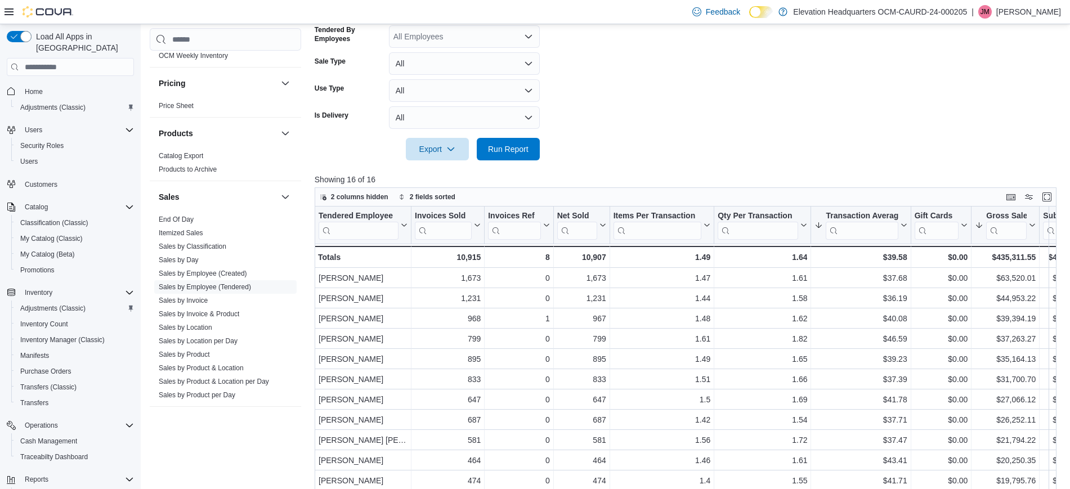
click at [971, 131] on div at bounding box center [690, 133] width 750 height 9
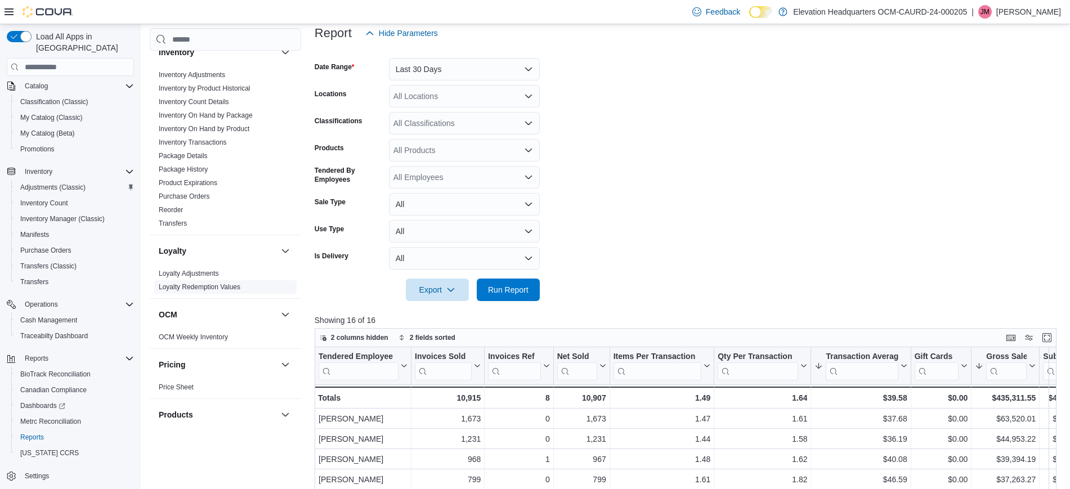
scroll to position [633, 0]
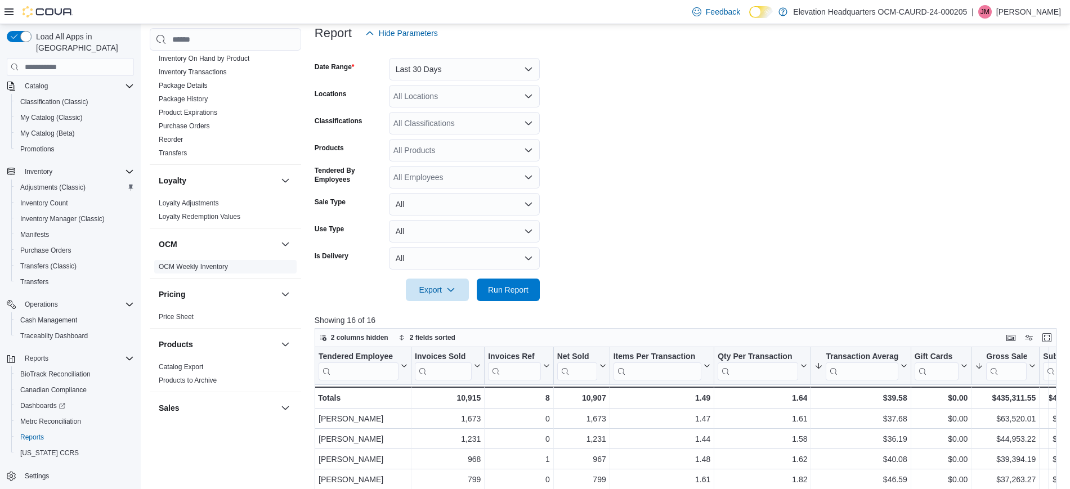
click at [194, 262] on span "OCM Weekly Inventory" at bounding box center [193, 266] width 69 height 9
click at [196, 263] on link "OCM Weekly Inventory" at bounding box center [193, 267] width 69 height 8
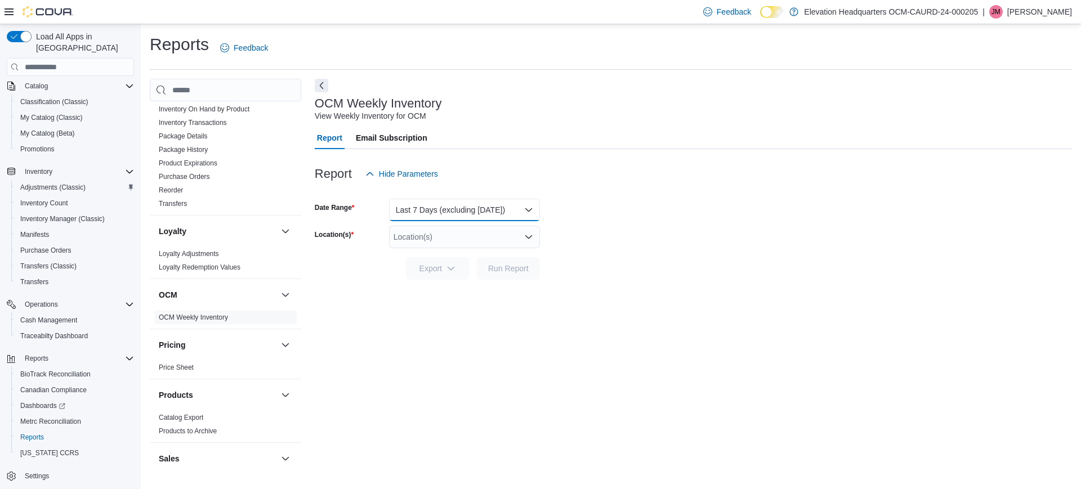
click at [492, 205] on button "Last 7 Days (excluding today)" at bounding box center [464, 210] width 151 height 23
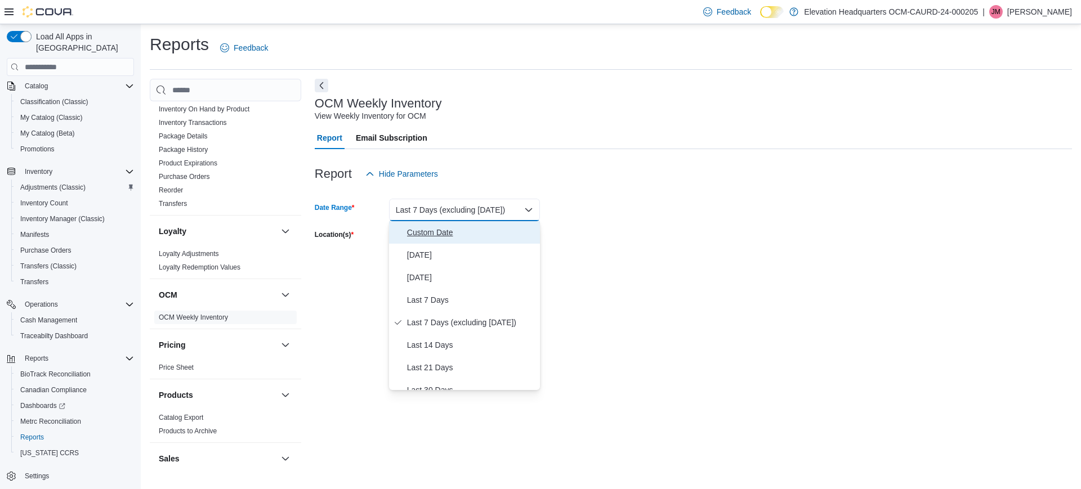
click at [485, 236] on span "Custom Date" at bounding box center [471, 233] width 128 height 14
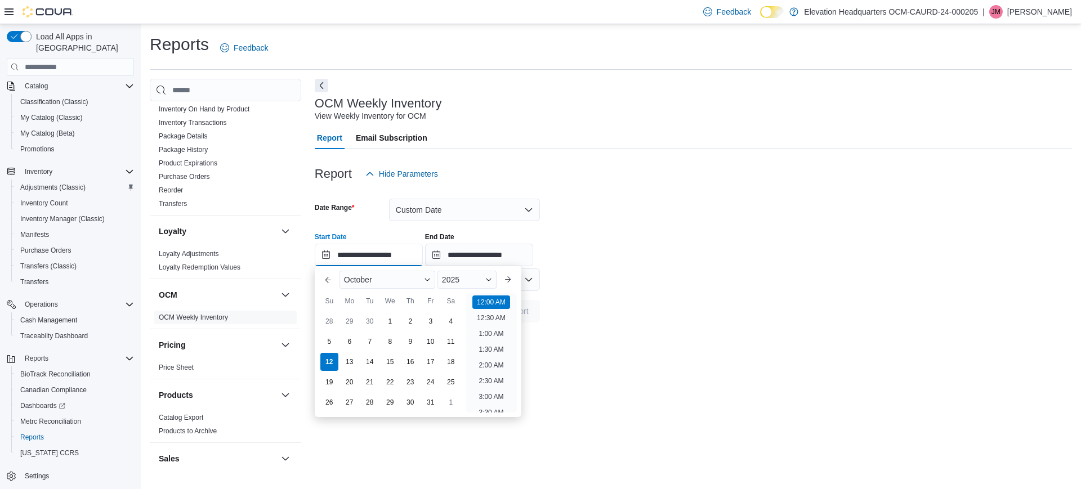
click at [405, 258] on input "**********" at bounding box center [369, 255] width 108 height 23
click at [325, 338] on div "5" at bounding box center [329, 342] width 20 height 20
type input "**********"
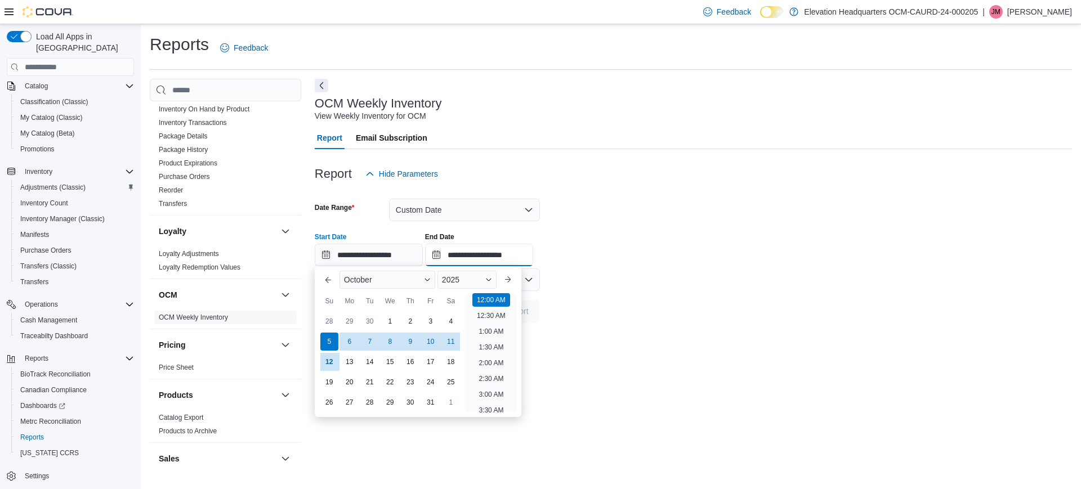
click at [504, 251] on input "**********" at bounding box center [479, 255] width 108 height 23
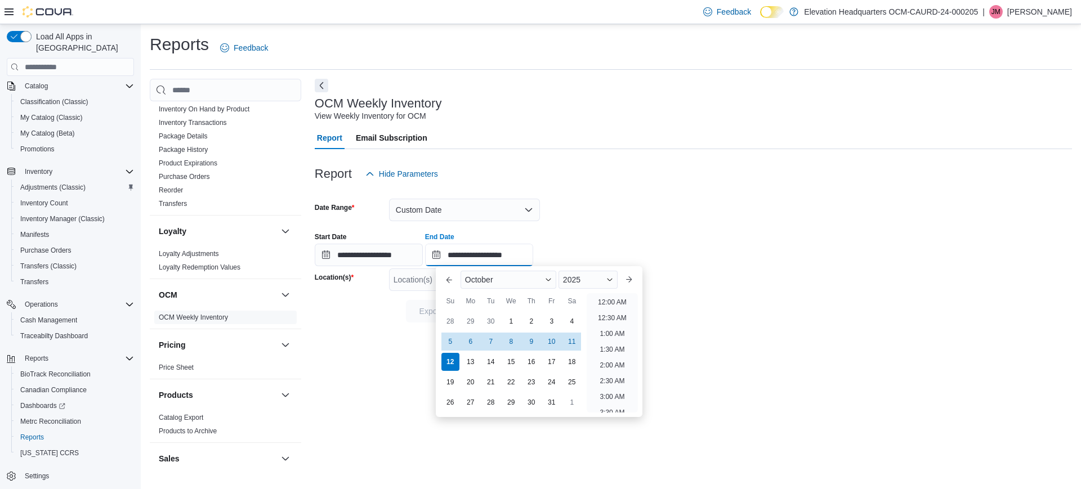
scroll to position [640, 0]
click at [575, 341] on div "11" at bounding box center [572, 342] width 20 height 20
type input "**********"
click at [650, 239] on div "**********" at bounding box center [693, 245] width 757 height 43
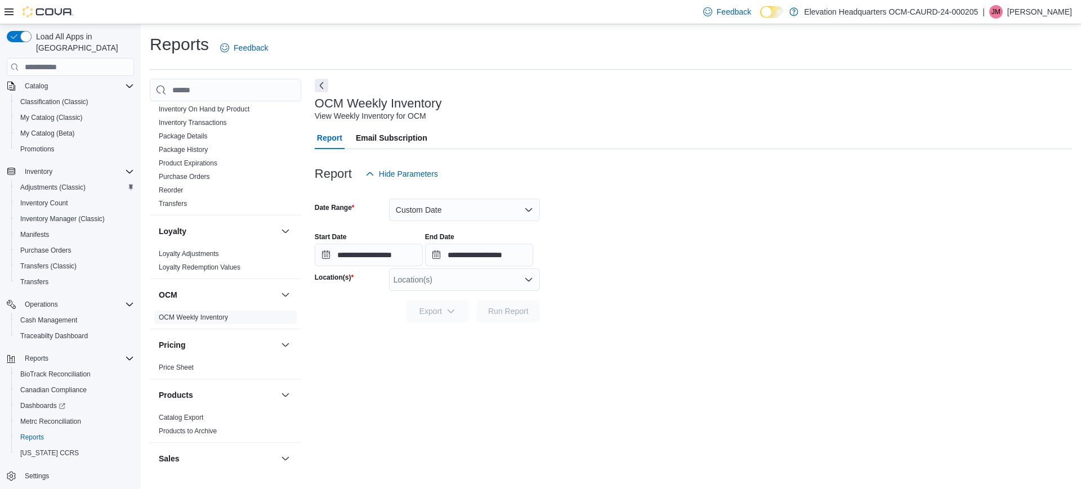
click at [449, 286] on div "Location(s)" at bounding box center [464, 280] width 151 height 23
click at [486, 314] on div "701 8th Ave" at bounding box center [464, 315] width 137 height 11
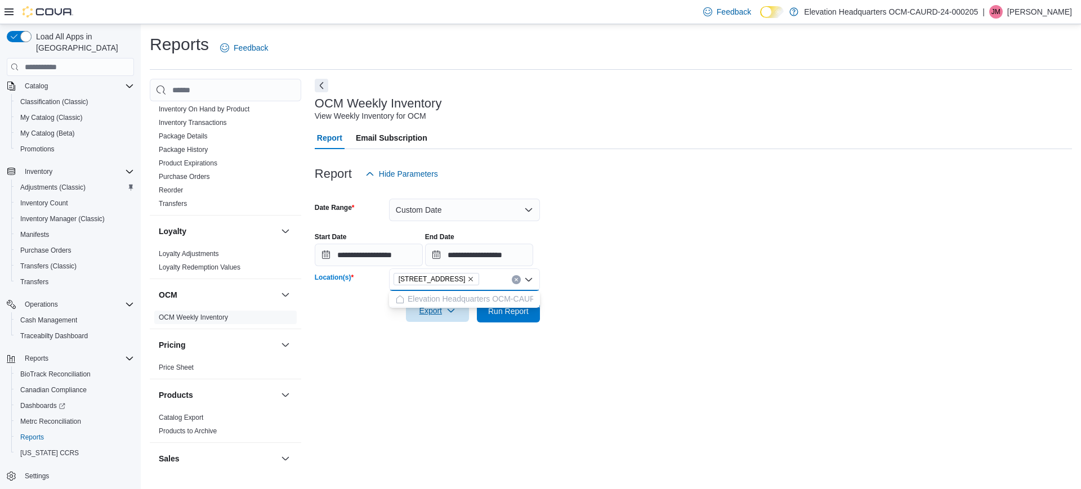
click at [441, 315] on span "Export" at bounding box center [438, 311] width 50 height 23
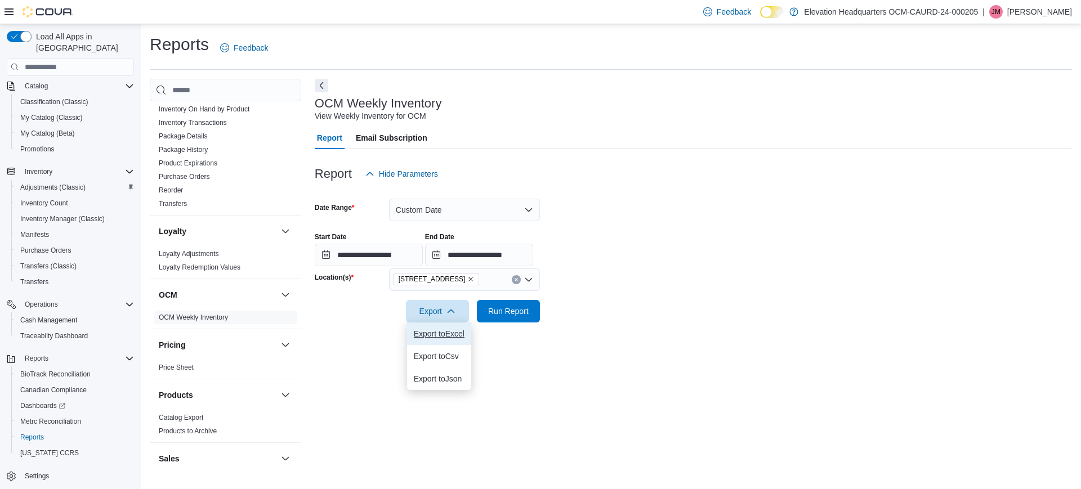
click at [445, 334] on span "Export to Excel" at bounding box center [439, 333] width 51 height 9
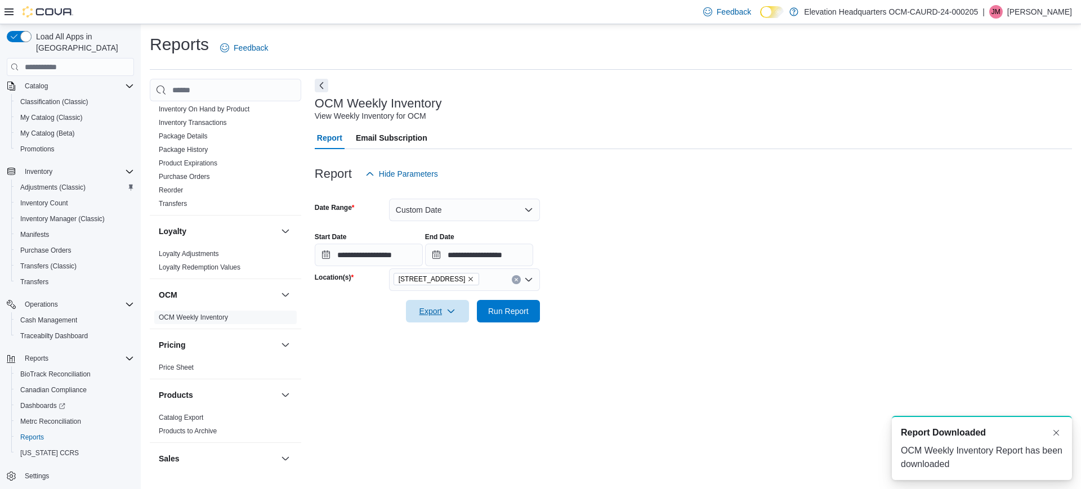
scroll to position [0, 0]
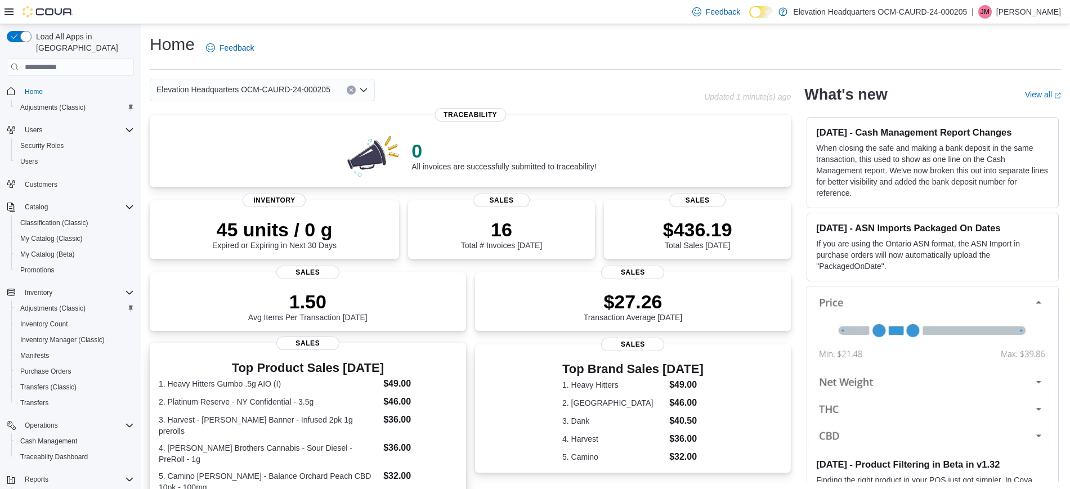
scroll to position [264, 0]
